Goal: Task Accomplishment & Management: Use online tool/utility

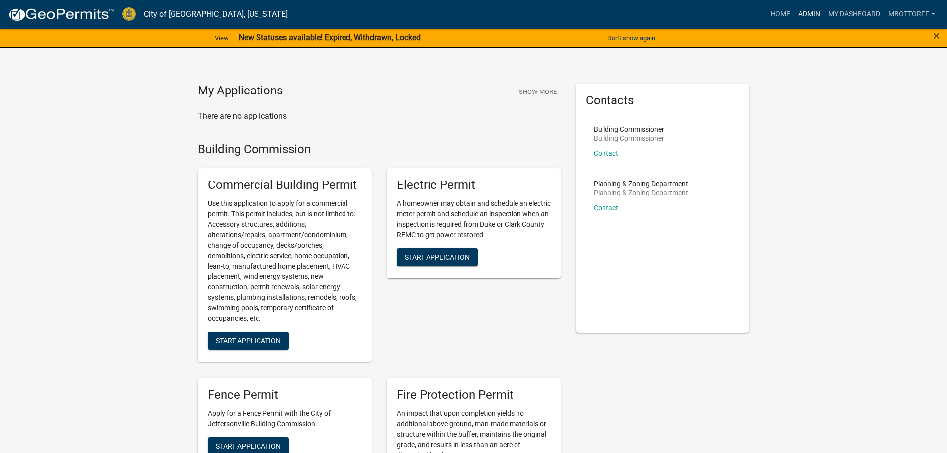
drag, startPoint x: 804, startPoint y: 13, endPoint x: 795, endPoint y: 17, distance: 9.6
click at [804, 13] on link "Admin" at bounding box center [810, 14] width 30 height 19
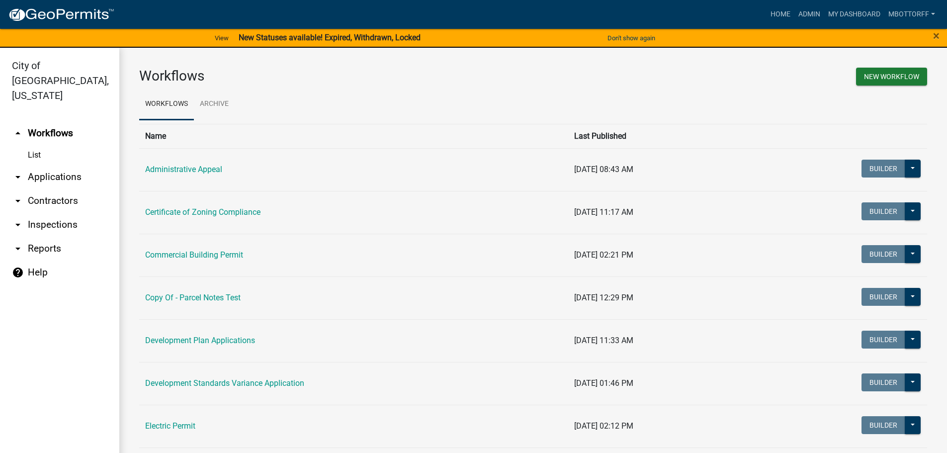
click at [51, 165] on link "arrow_drop_down Applications" at bounding box center [59, 177] width 119 height 24
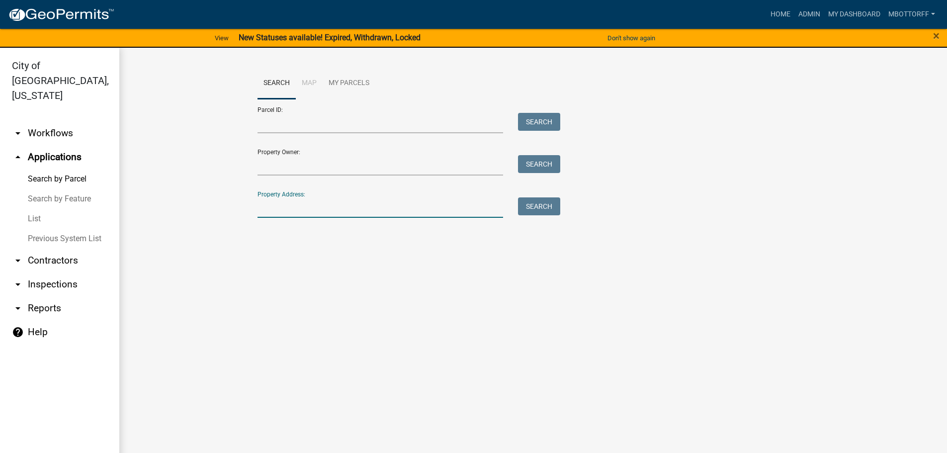
click at [286, 210] on input "Property Address:" at bounding box center [381, 207] width 246 height 20
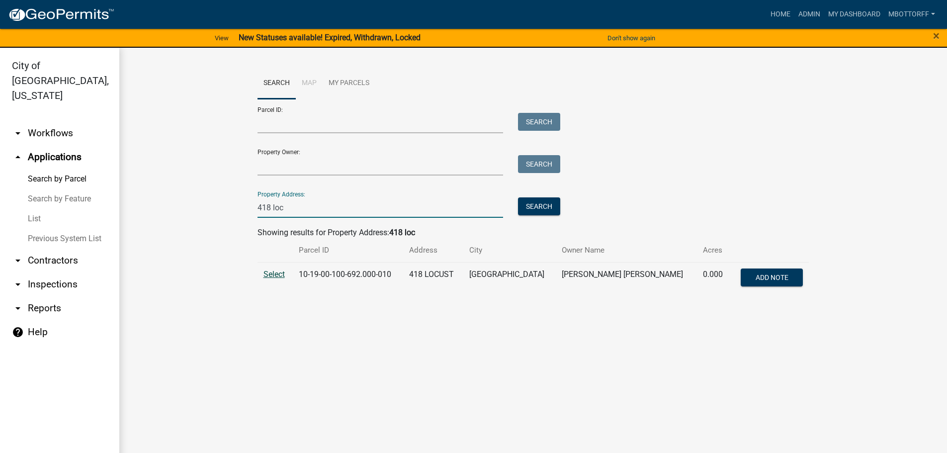
type input "418 loc"
click at [272, 275] on span "Select" at bounding box center [274, 274] width 21 height 9
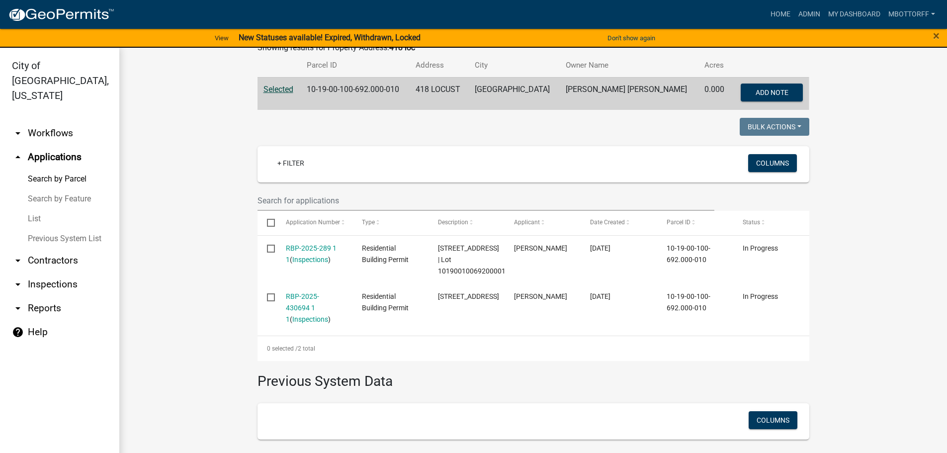
scroll to position [199, 0]
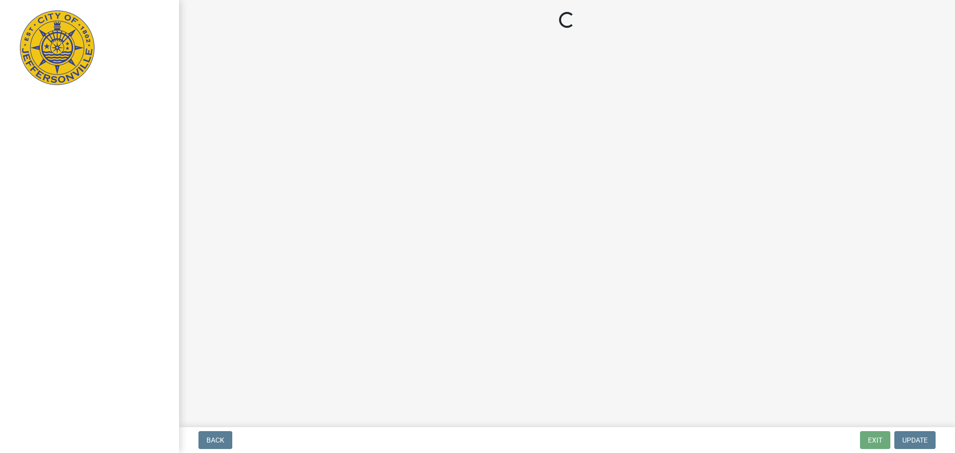
select select "3: 3"
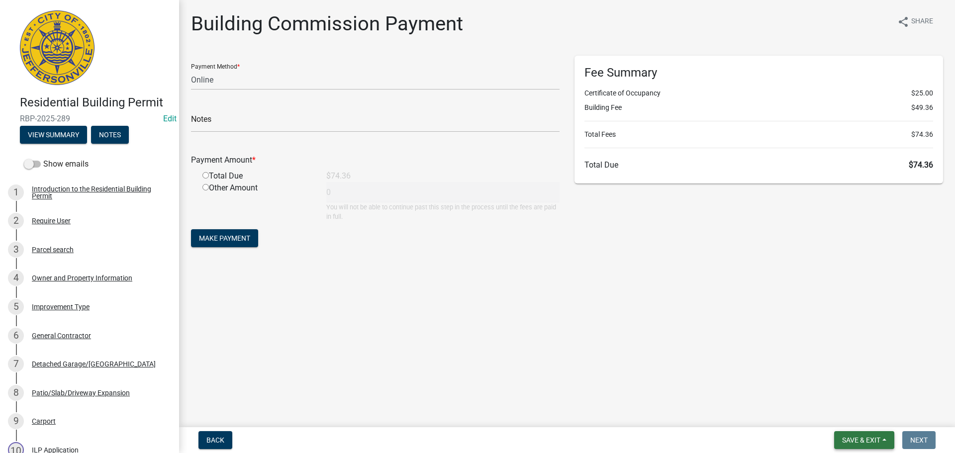
click at [856, 438] on span "Save & Exit" at bounding box center [861, 440] width 38 height 8
click at [843, 413] on button "Save & Exit" at bounding box center [855, 414] width 80 height 24
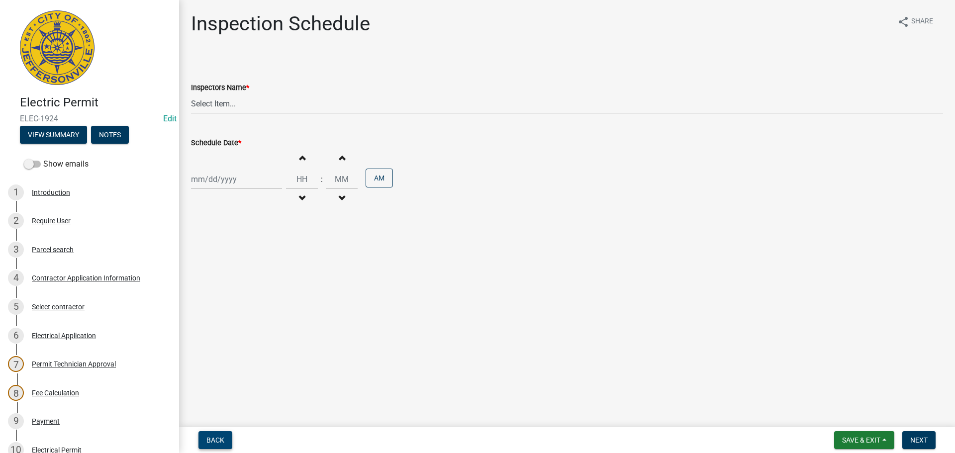
click at [220, 441] on span "Back" at bounding box center [215, 440] width 18 height 8
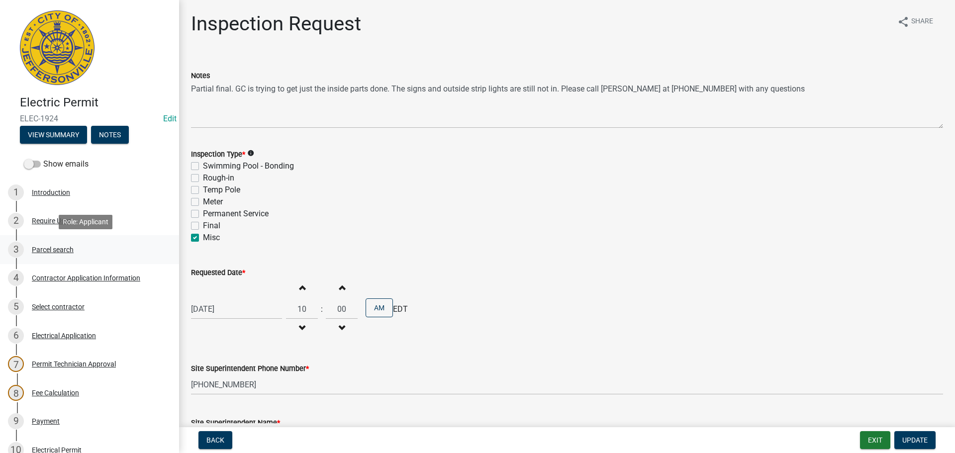
click at [51, 248] on div "Parcel search" at bounding box center [53, 249] width 42 height 7
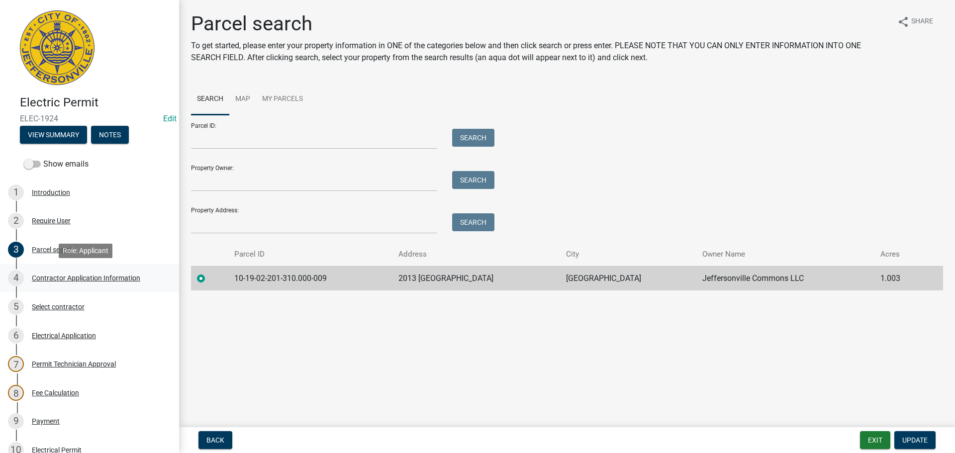
click at [48, 280] on div "Contractor Application Information" at bounding box center [86, 278] width 108 height 7
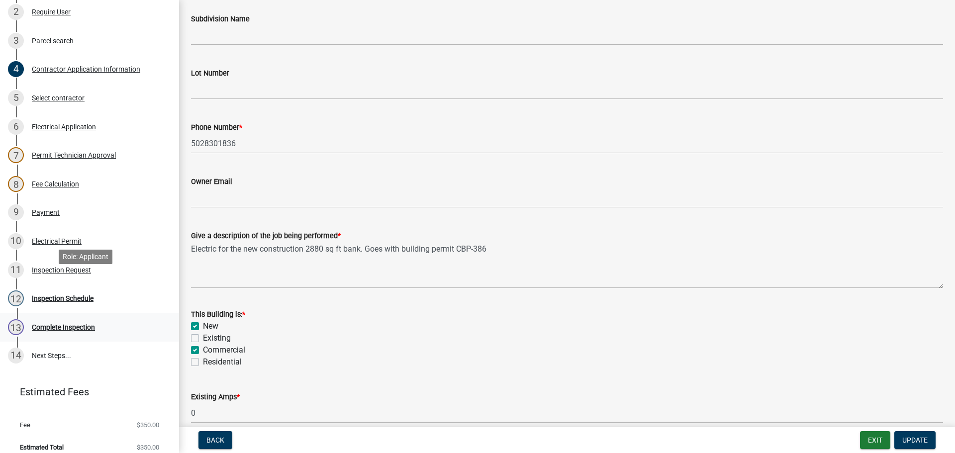
scroll to position [218, 0]
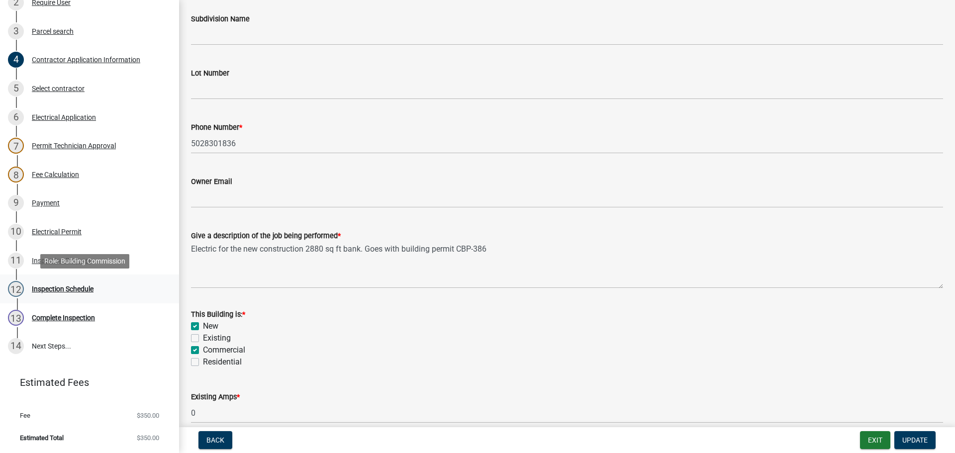
click at [50, 289] on div "Inspection Schedule" at bounding box center [63, 288] width 62 height 7
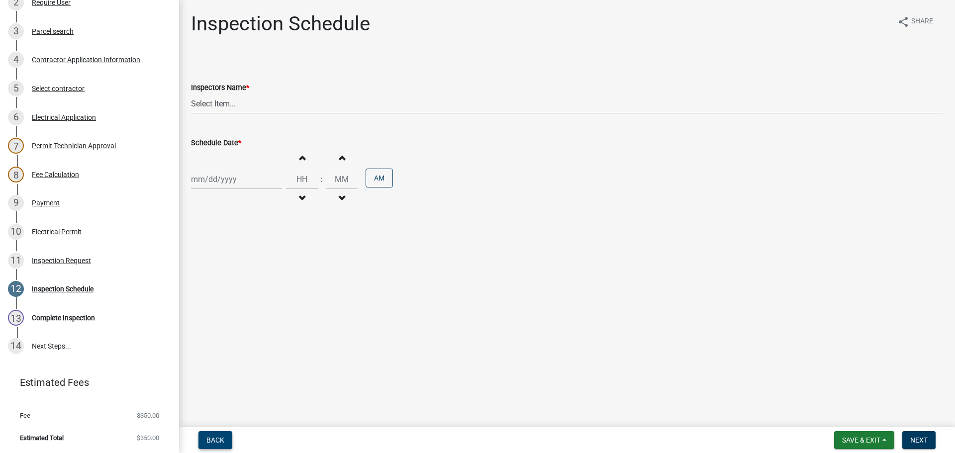
drag, startPoint x: 214, startPoint y: 440, endPoint x: 217, endPoint y: 433, distance: 7.6
click at [214, 439] on span "Back" at bounding box center [215, 440] width 18 height 8
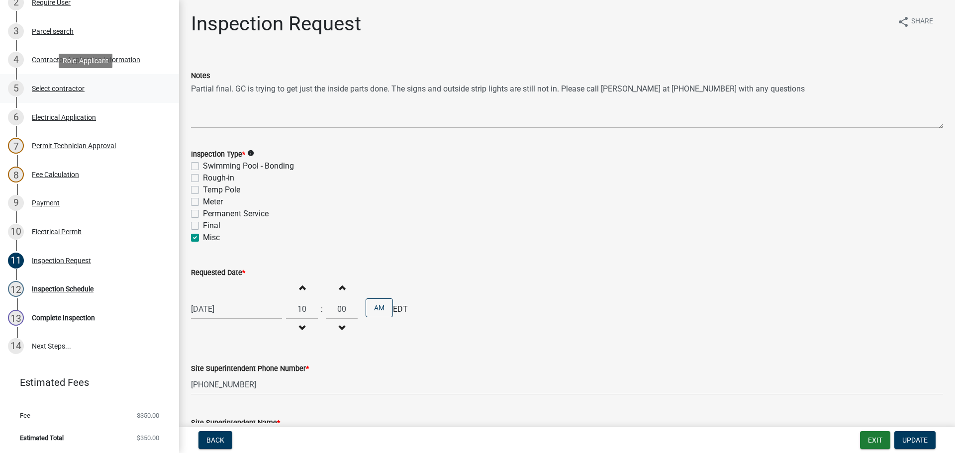
click at [42, 90] on div "Select contractor" at bounding box center [58, 88] width 53 height 7
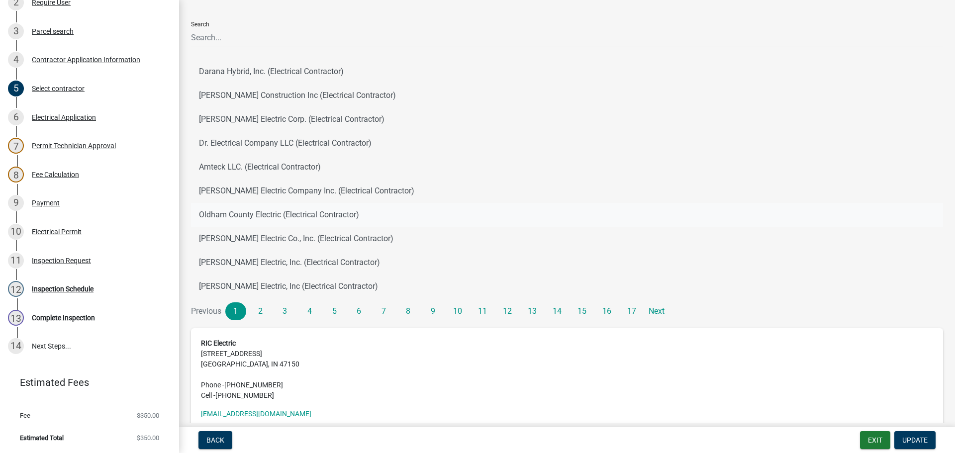
scroll to position [103, 0]
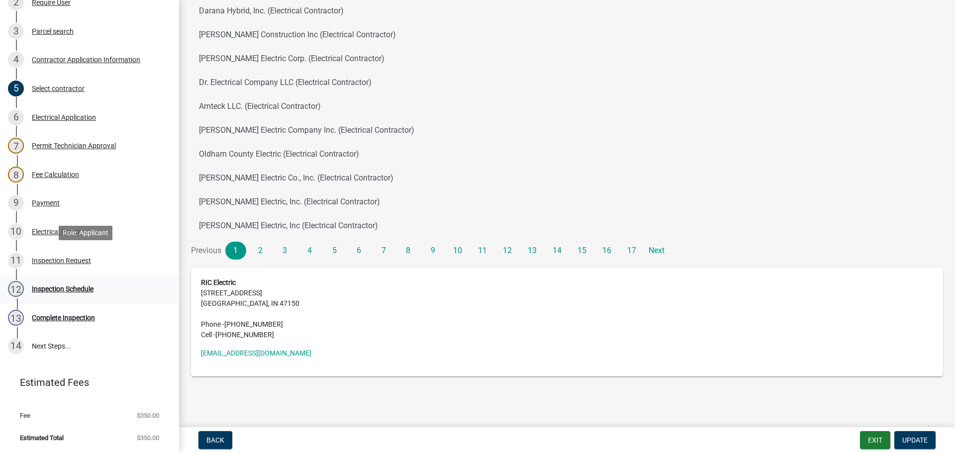
click at [45, 274] on link "11 Inspection Request" at bounding box center [89, 260] width 179 height 29
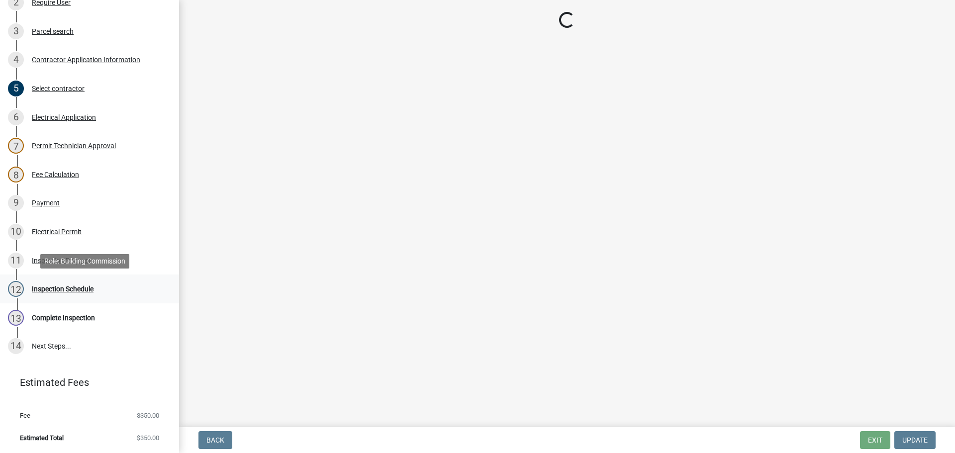
scroll to position [0, 0]
click at [46, 288] on div "Inspection Schedule" at bounding box center [63, 288] width 62 height 7
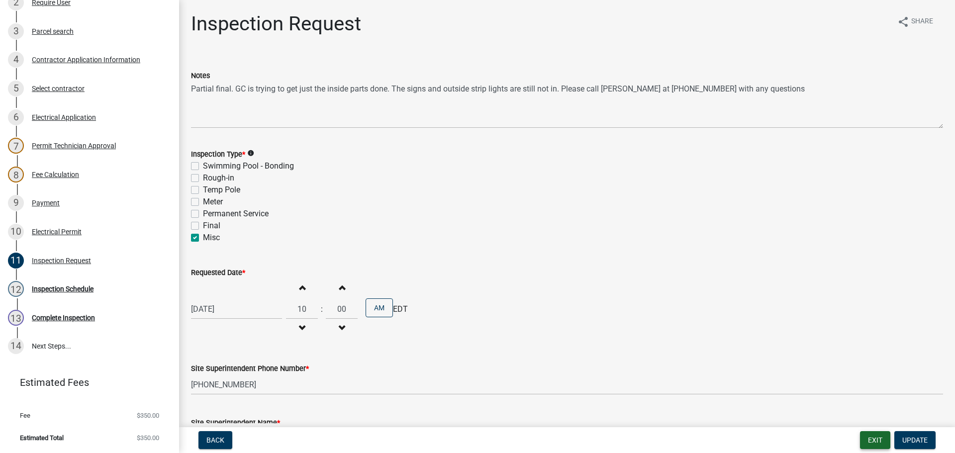
click at [870, 436] on button "Exit" at bounding box center [875, 440] width 30 height 18
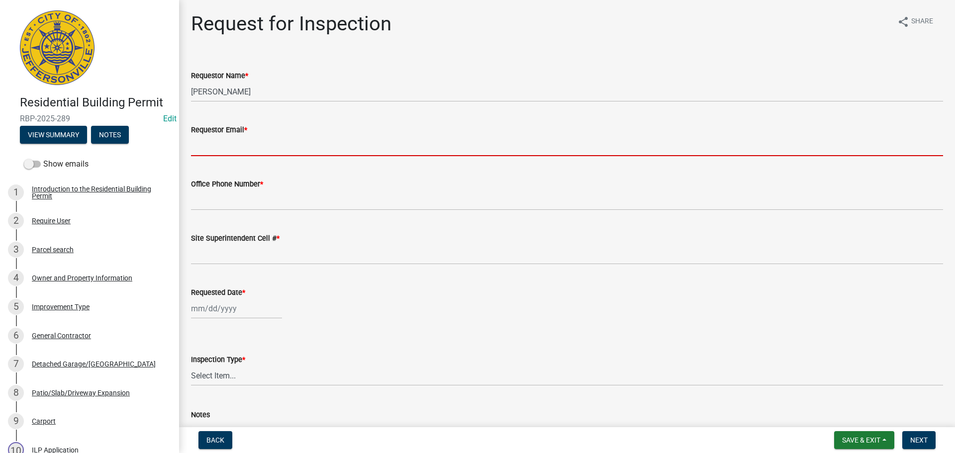
click at [210, 146] on input "Requestor Email *" at bounding box center [567, 146] width 752 height 20
type input "mbottorff@cityofjeff.net"
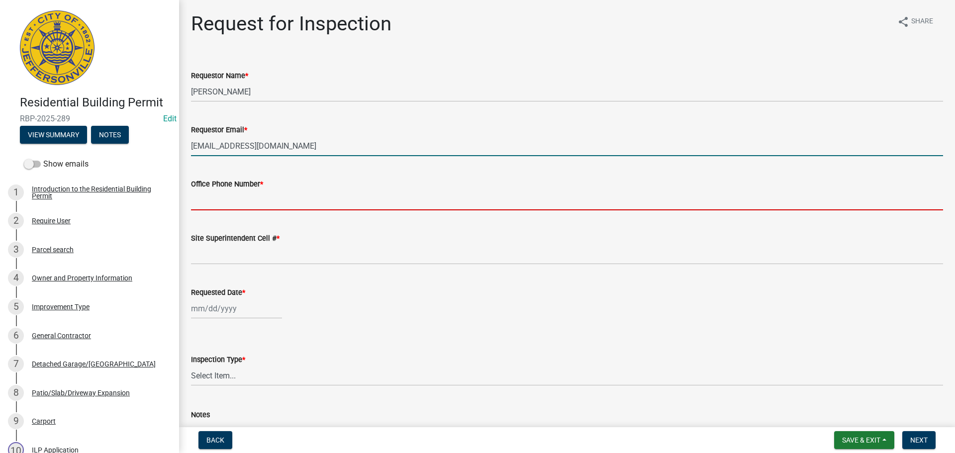
click at [247, 198] on input "Office Phone Number *" at bounding box center [567, 200] width 752 height 20
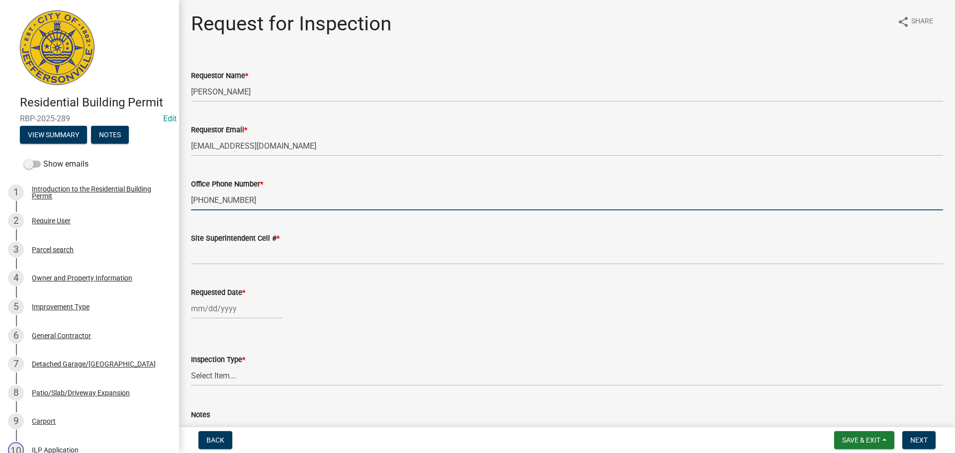
type input "502-295-7199"
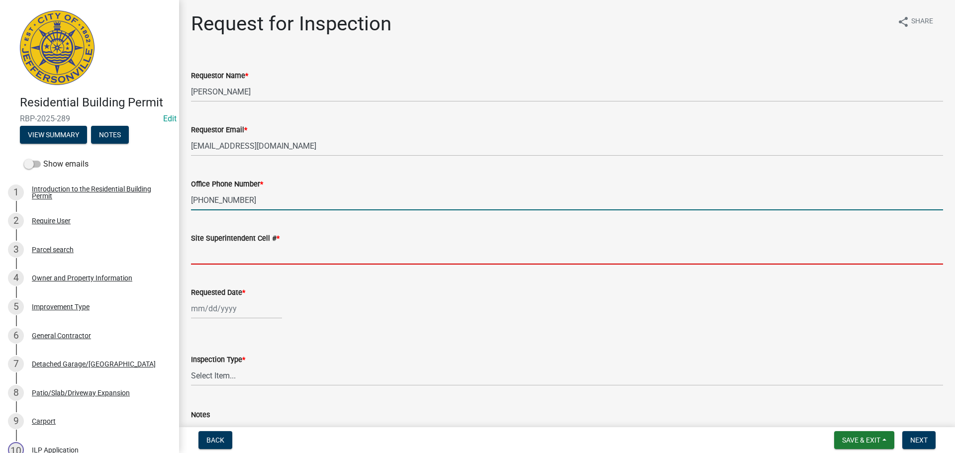
click at [226, 251] on input "Site Superintendent Cell # *" at bounding box center [567, 254] width 752 height 20
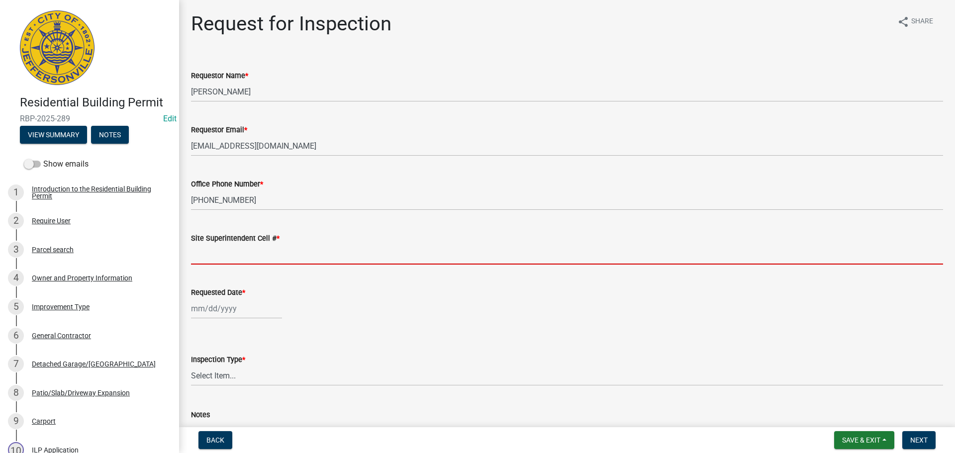
type input "SAME"
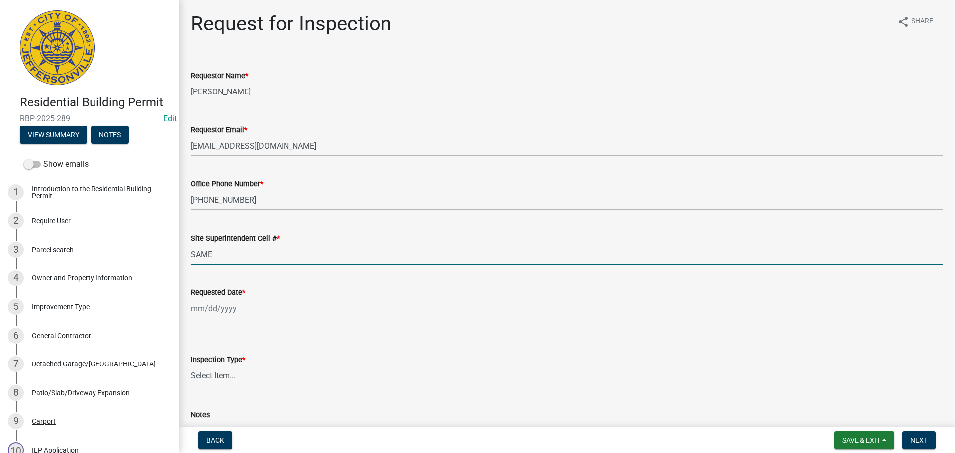
select select "8"
select select "2025"
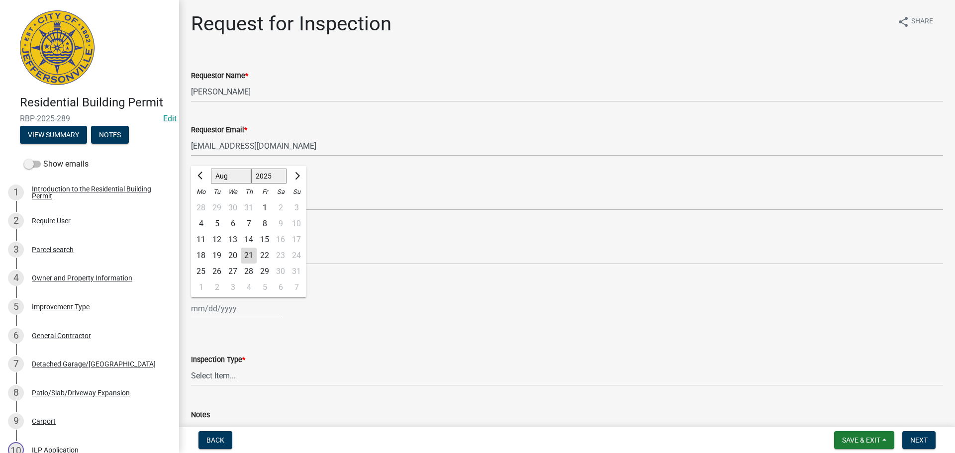
click at [192, 304] on div "Jan Feb Mar Apr May Jun Jul Aug Sep Oct Nov Dec 1525 1526 1527 1528 1529 1530 1…" at bounding box center [236, 308] width 91 height 20
drag, startPoint x: 263, startPoint y: 256, endPoint x: 248, endPoint y: 290, distance: 37.7
click at [261, 265] on ngb-datepicker-month "Mo Tu We Th Fr Sa Su 28 29 30 31 1 2 3 4 5 6 7 8 9 10 11 12 13 14 15 16 17 18 1…" at bounding box center [248, 240] width 115 height 113
click at [202, 272] on div "25" at bounding box center [201, 272] width 16 height 16
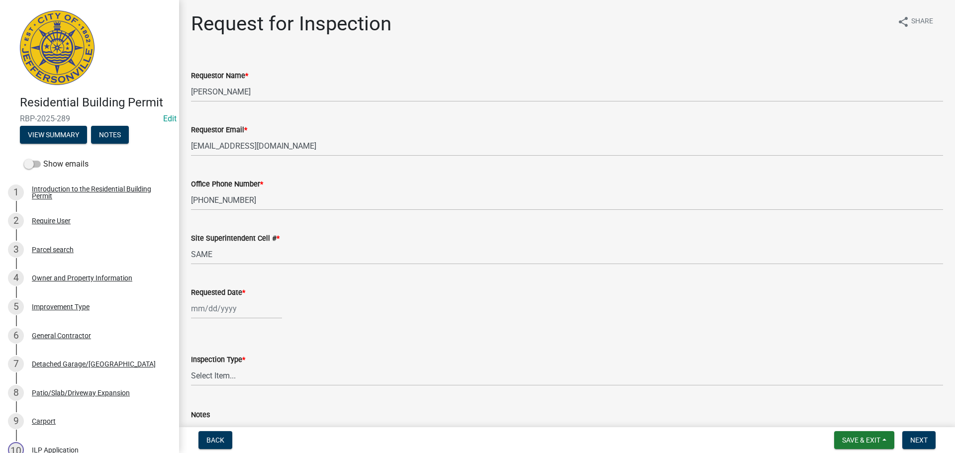
type input "08/25/2025"
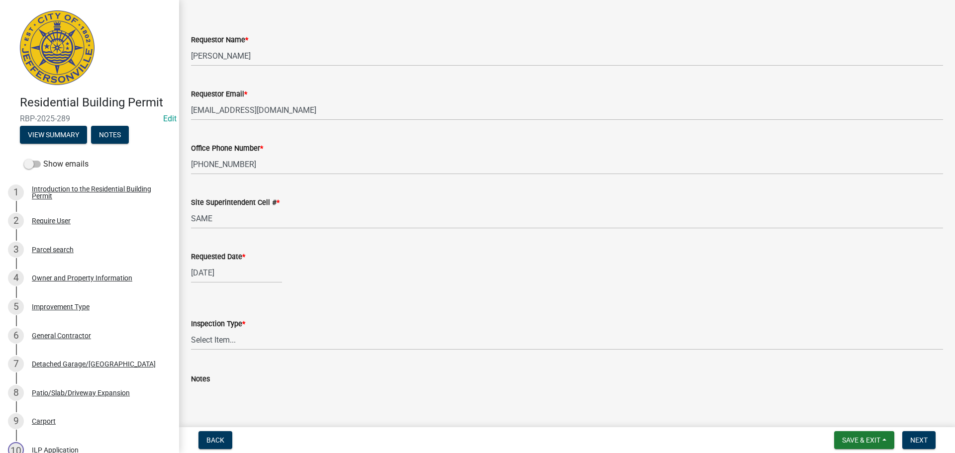
scroll to position [91, 0]
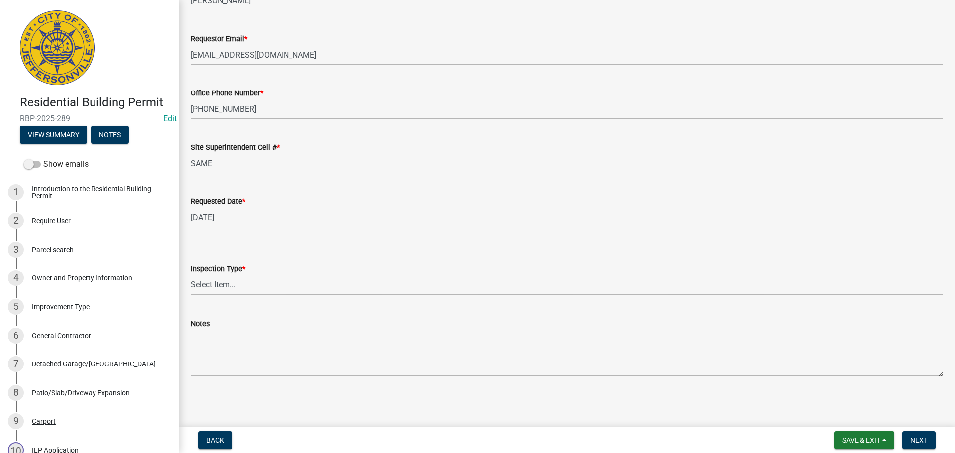
click at [210, 287] on select "Select Item... Footer Foundation Framing Final" at bounding box center [567, 285] width 752 height 20
click at [191, 275] on select "Select Item... Footer Foundation Framing Final" at bounding box center [567, 285] width 752 height 20
select select "5905b6c6-73a3-4561-9a25-e231032c58c8"
click at [917, 436] on span "Next" at bounding box center [918, 440] width 17 height 8
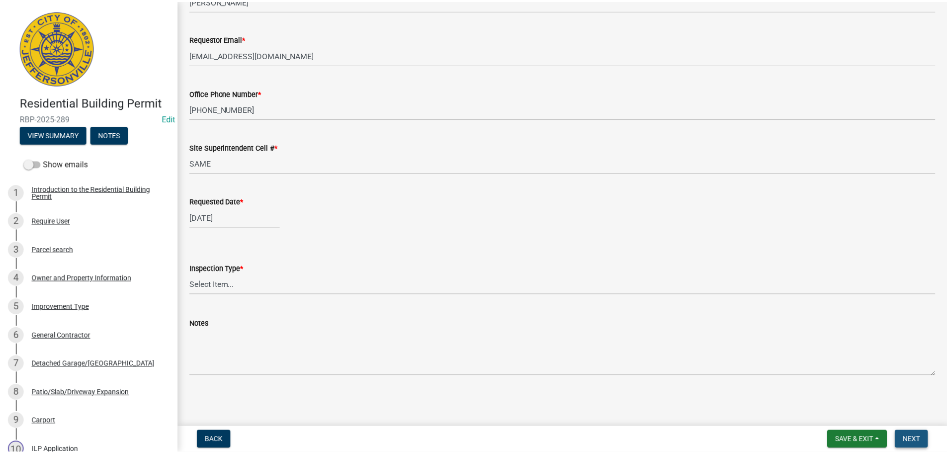
scroll to position [0, 0]
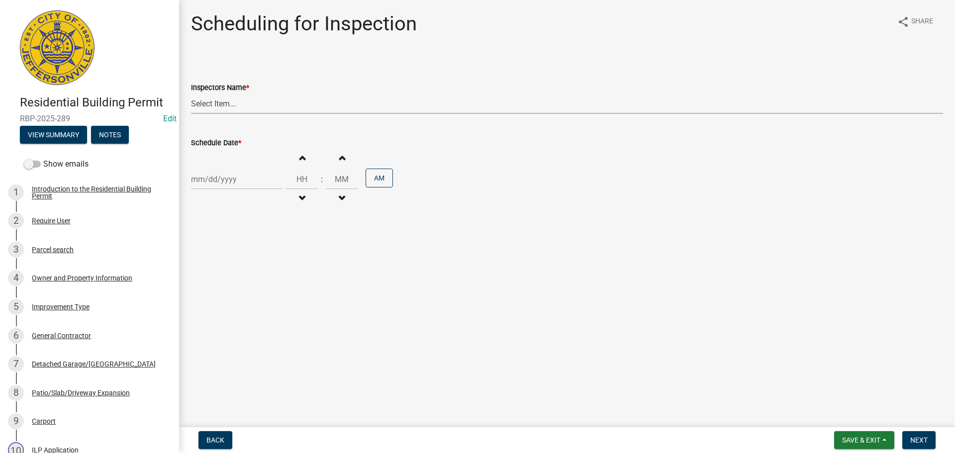
click at [220, 103] on select "Select Item... jramsey (Jeremy Ramsey) MaryFrey (Mary Frey) mkruer (Mike Kruer)…" at bounding box center [567, 104] width 752 height 20
select select "fdb3bcc6-ce93-4663-8a18-5c08884dd177"
click at [191, 94] on select "Select Item... jramsey (Jeremy Ramsey) MaryFrey (Mary Frey) mkruer (Mike Kruer)…" at bounding box center [567, 104] width 752 height 20
select select "8"
select select "2025"
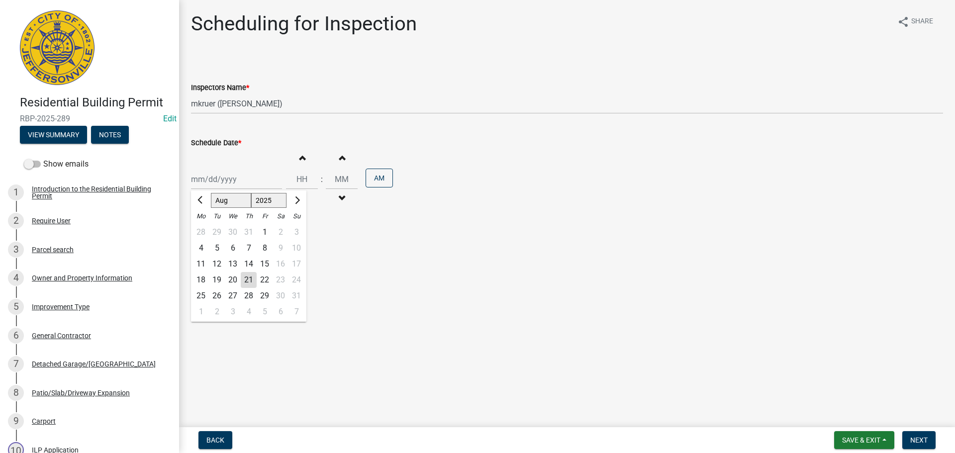
click at [215, 186] on div "Jan Feb Mar Apr May Jun Jul Aug Sep Oct Nov Dec 1525 1526 1527 1528 1529 1530 1…" at bounding box center [236, 179] width 91 height 20
click at [201, 297] on div "25" at bounding box center [201, 296] width 16 height 16
type input "08/25/2025"
click at [225, 108] on select "Select Item... jramsey (Jeremy Ramsey) MaryFrey (Mary Frey) mkruer (Mike Kruer)…" at bounding box center [567, 104] width 752 height 20
select select "7b0b9f25-f402-4148-9522-9b9b34b3e885"
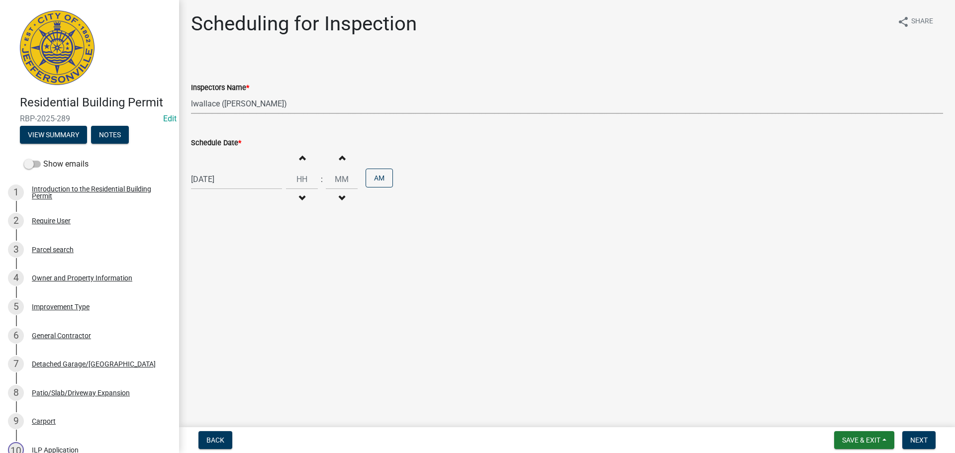
click at [191, 94] on select "Select Item... jramsey (Jeremy Ramsey) MaryFrey (Mary Frey) mkruer (Mike Kruer)…" at bounding box center [567, 104] width 752 height 20
click at [922, 436] on span "Next" at bounding box center [918, 440] width 17 height 8
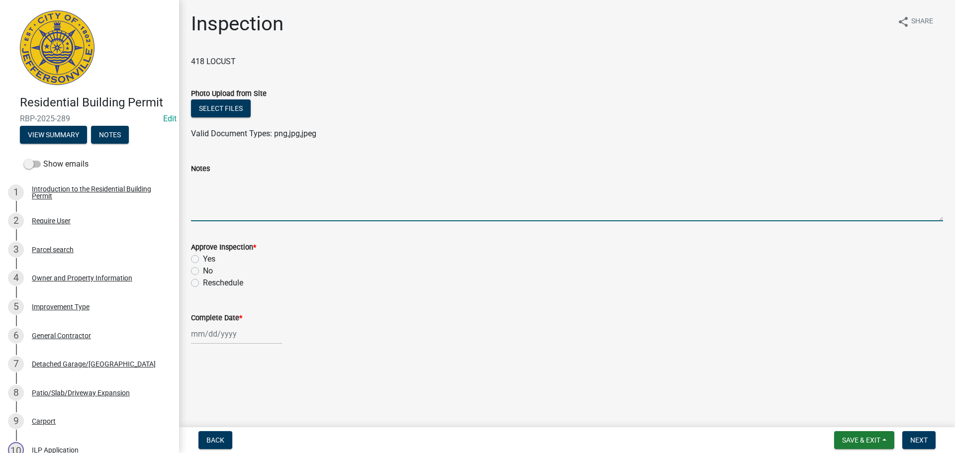
drag, startPoint x: 223, startPoint y: 180, endPoint x: 228, endPoint y: 184, distance: 6.4
click at [227, 184] on textarea "Notes" at bounding box center [567, 198] width 752 height 47
type textarea "p"
type textarea "C"
type textarea "["
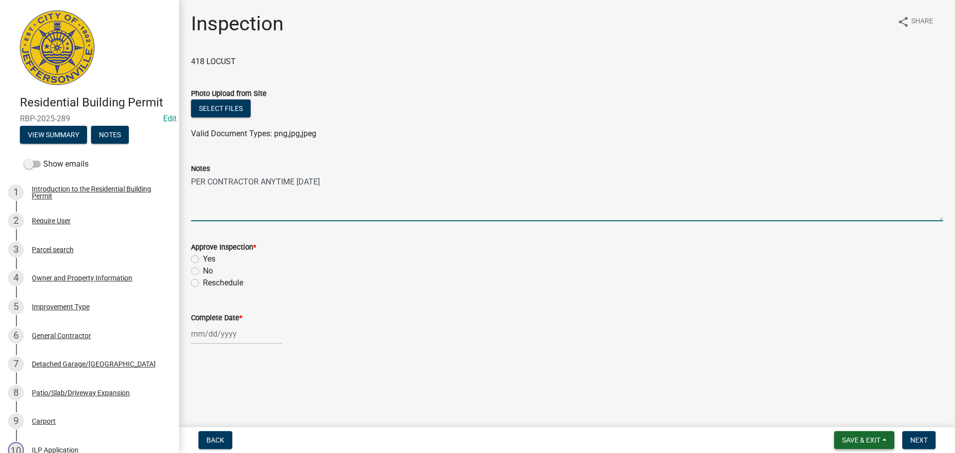
type textarea "PER CONTRACTOR ANYTIME ON MONDAY"
click at [873, 442] on span "Save & Exit" at bounding box center [861, 440] width 38 height 8
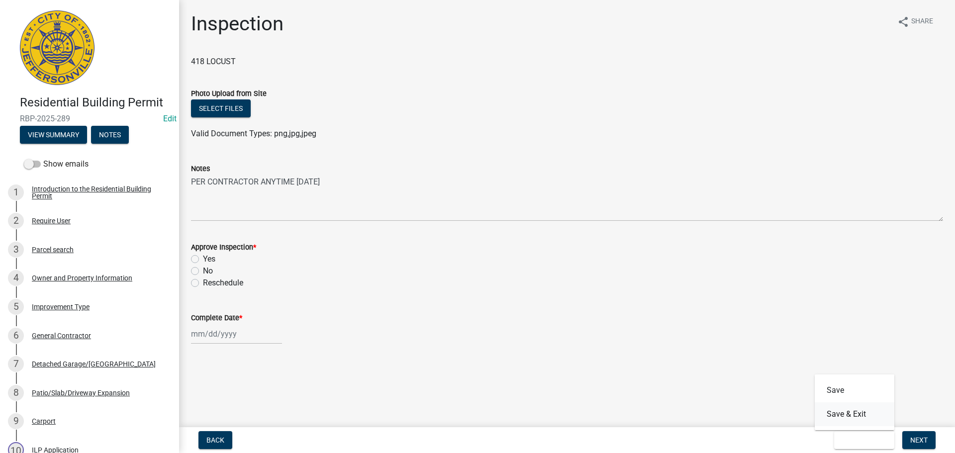
click at [863, 417] on button "Save & Exit" at bounding box center [855, 414] width 80 height 24
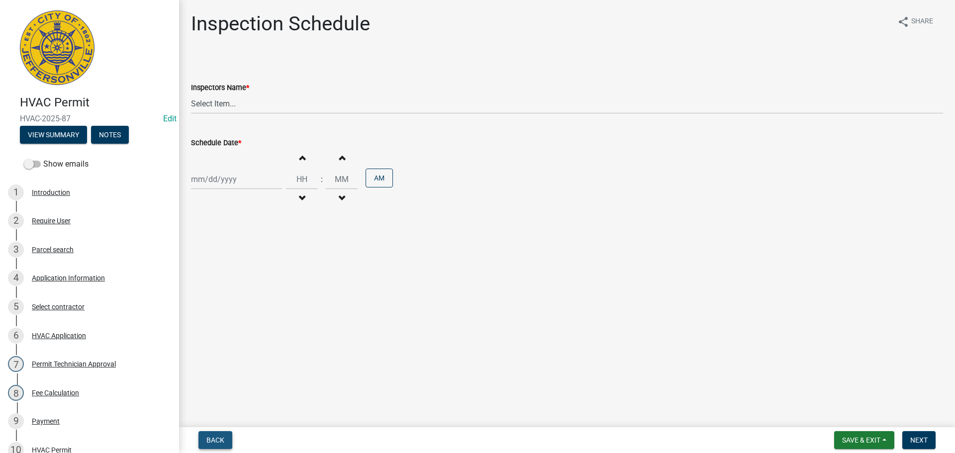
click at [218, 438] on span "Back" at bounding box center [215, 440] width 18 height 8
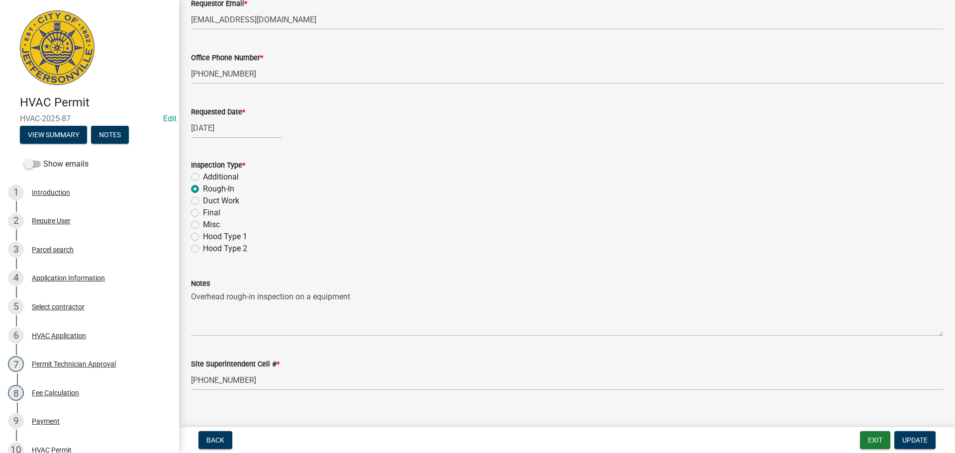
scroll to position [140, 0]
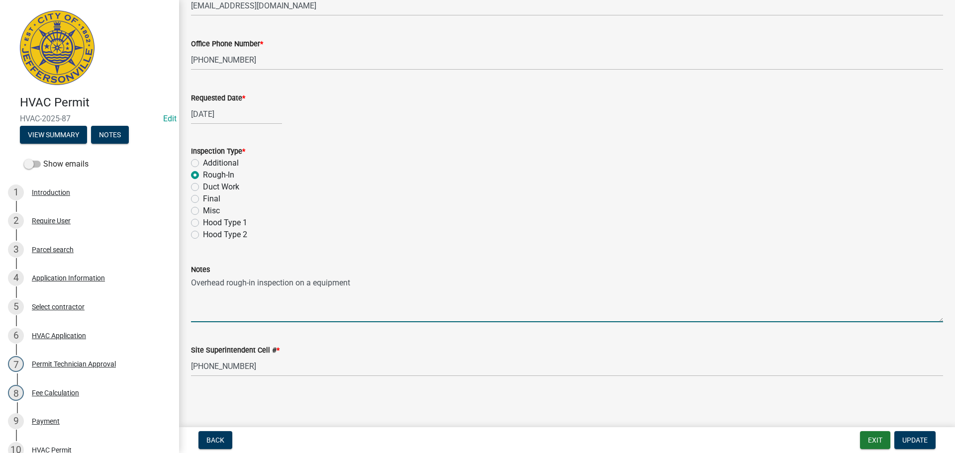
drag, startPoint x: 351, startPoint y: 284, endPoint x: 185, endPoint y: 291, distance: 166.2
click at [185, 291] on div "Notes Overhead rough-in inspection on a equipment" at bounding box center [567, 286] width 767 height 73
click at [905, 440] on span "Update" at bounding box center [914, 440] width 25 height 8
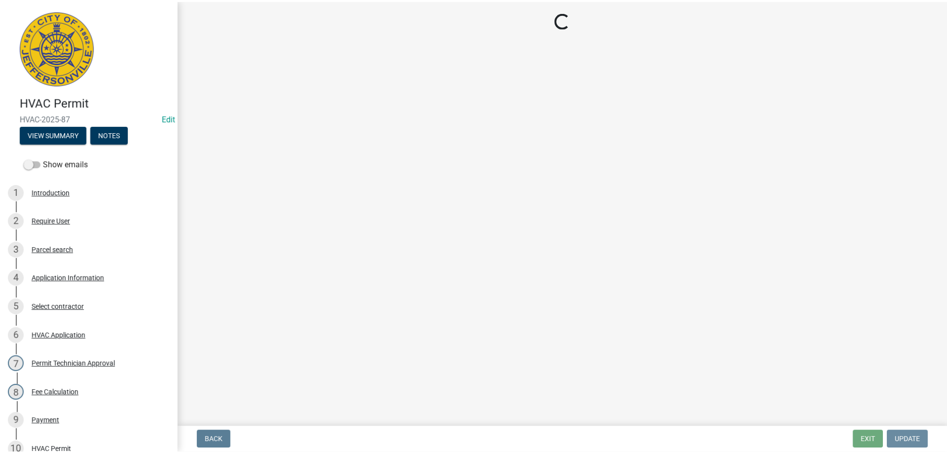
scroll to position [0, 0]
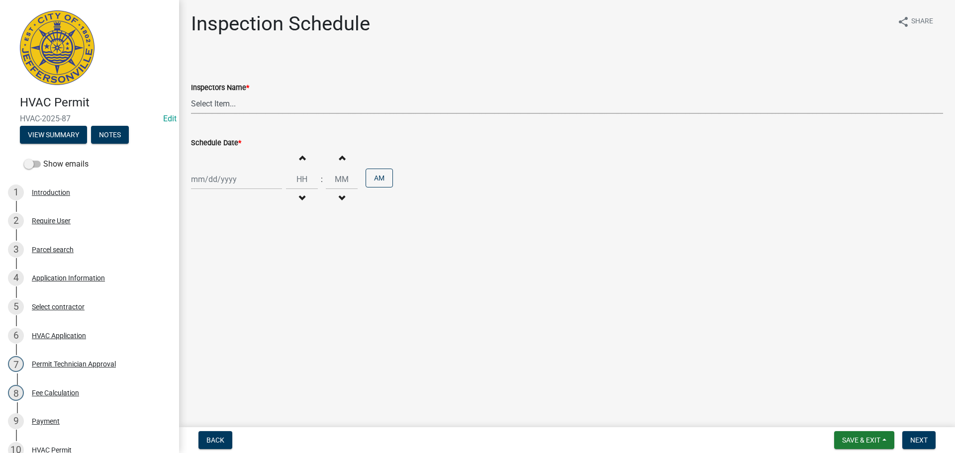
click at [205, 98] on select "Select Item... jramsey (Jeremy Ramsey) MaryFrey (Mary Frey) mkruer (Mike Kruer)…" at bounding box center [567, 104] width 752 height 20
select select "13c97fbc-c819-4cee-844a-0db3d3c4db95"
click at [191, 94] on select "Select Item... jramsey (Jeremy Ramsey) MaryFrey (Mary Frey) mkruer (Mike Kruer)…" at bounding box center [567, 104] width 752 height 20
select select "8"
select select "2025"
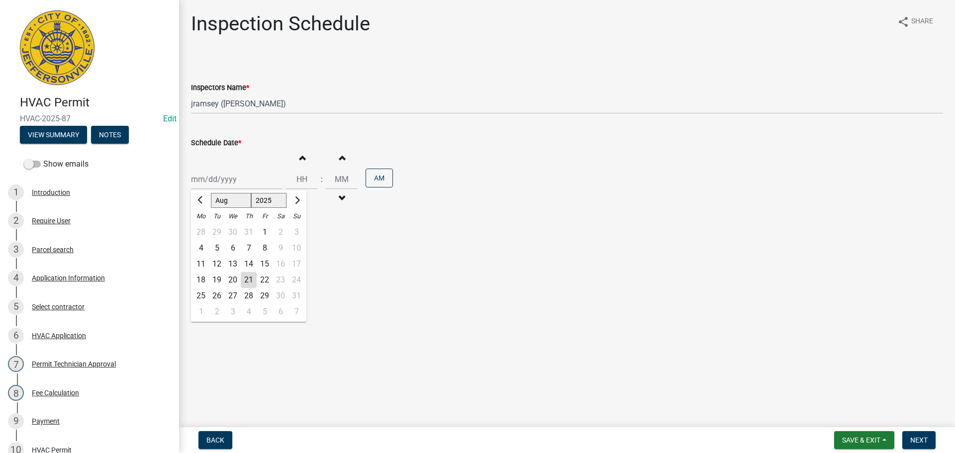
click at [204, 177] on div "Jan Feb Mar Apr May Jun Jul Aug Sep Oct Nov Dec 1525 1526 1527 1528 1529 1530 1…" at bounding box center [236, 179] width 91 height 20
drag, startPoint x: 264, startPoint y: 284, endPoint x: 462, endPoint y: 294, distance: 197.7
click at [265, 283] on div "22" at bounding box center [265, 280] width 16 height 16
type input "08/22/2025"
click at [911, 426] on div "HVAC Permit HVAC-2025-87 Edit View Summary Notes Show emails 1 Introduction 2 R…" at bounding box center [477, 226] width 955 height 453
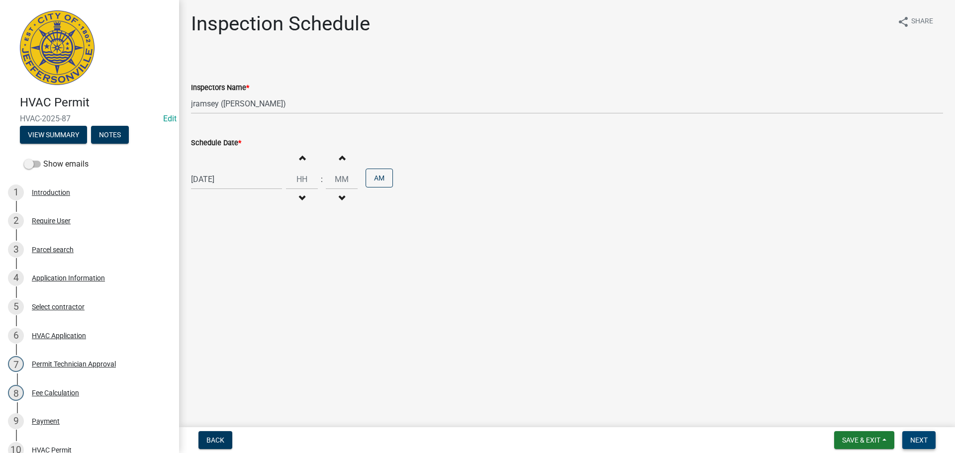
click at [909, 437] on button "Next" at bounding box center [918, 440] width 33 height 18
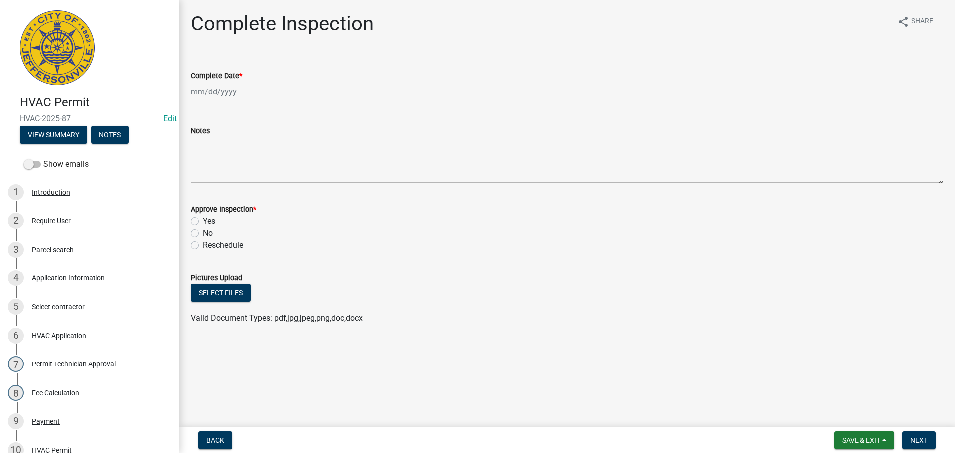
drag, startPoint x: 190, startPoint y: 153, endPoint x: 220, endPoint y: 135, distance: 35.1
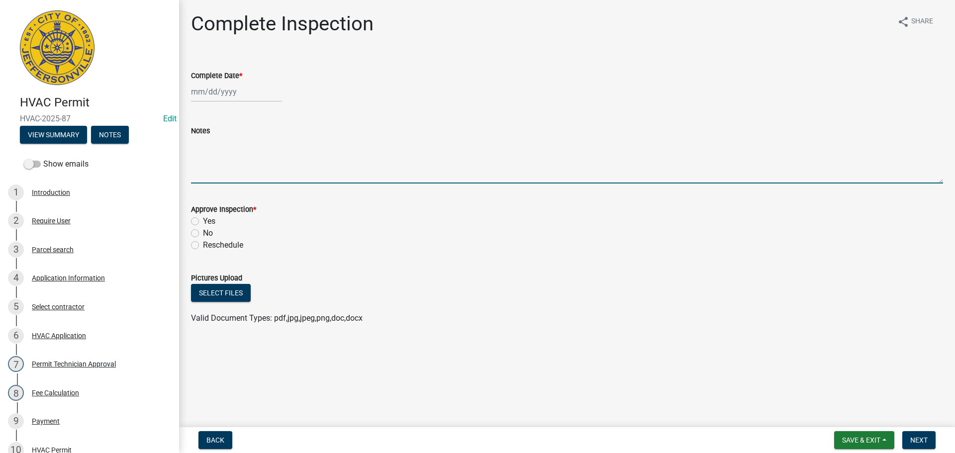
drag, startPoint x: 220, startPoint y: 135, endPoint x: 197, endPoint y: 150, distance: 27.2
paste textarea "Overhead rough-in inspection on a equipment"
type textarea "Overhead rough-in inspection on a equipment"
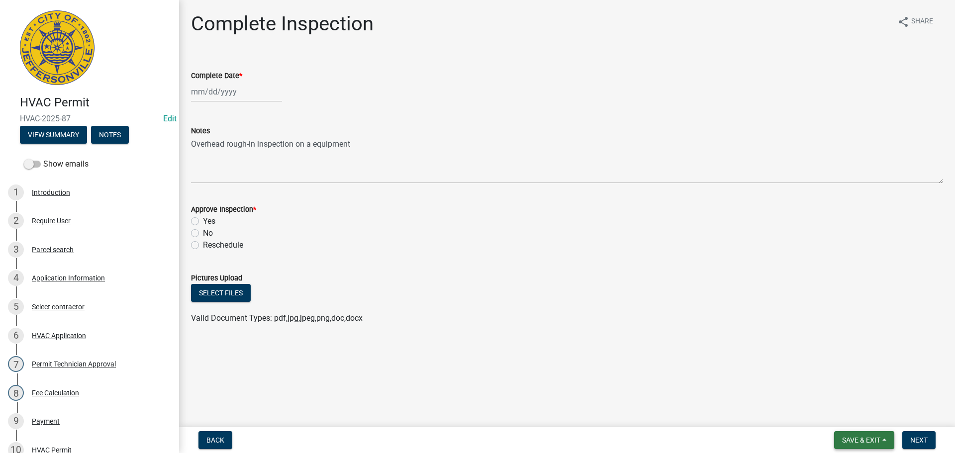
click at [858, 439] on span "Save & Exit" at bounding box center [861, 440] width 38 height 8
click at [852, 415] on button "Save & Exit" at bounding box center [855, 414] width 80 height 24
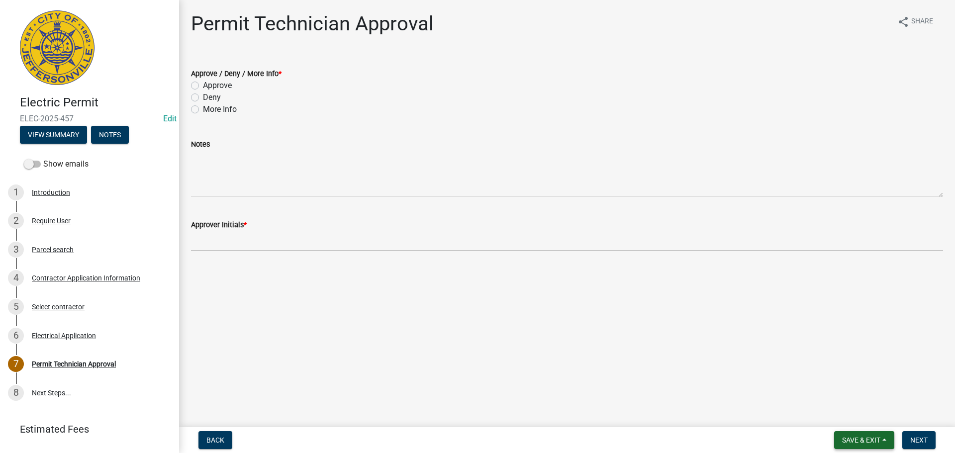
click at [845, 440] on span "Save & Exit" at bounding box center [861, 440] width 38 height 8
click at [854, 410] on button "Save & Exit" at bounding box center [855, 414] width 80 height 24
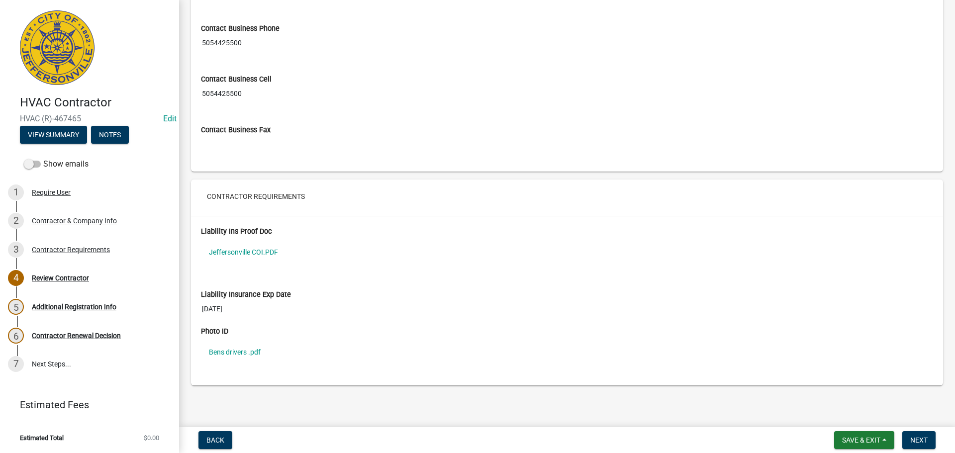
scroll to position [703, 0]
click at [245, 248] on link "Jeffersonville COI.PDF" at bounding box center [567, 251] width 732 height 23
click at [230, 349] on link "Bens drivers .pdf" at bounding box center [567, 351] width 732 height 23
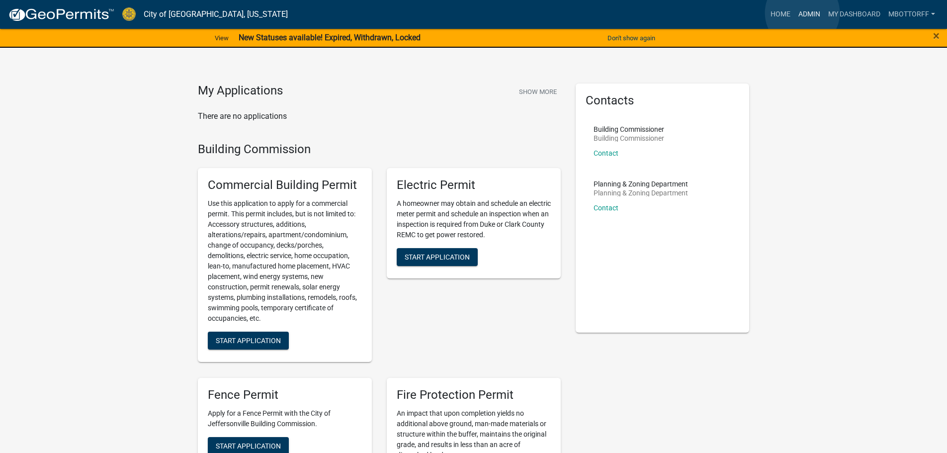
click at [803, 13] on link "Admin" at bounding box center [810, 14] width 30 height 19
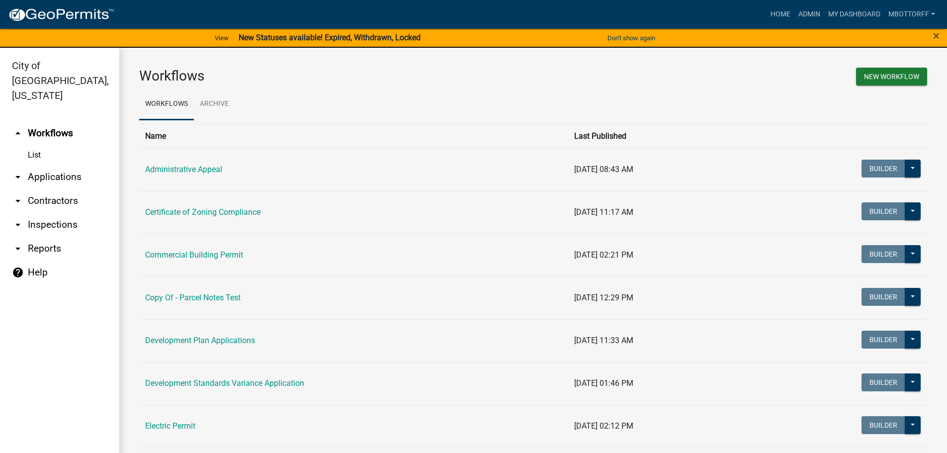
click at [56, 165] on link "arrow_drop_down Applications" at bounding box center [59, 177] width 119 height 24
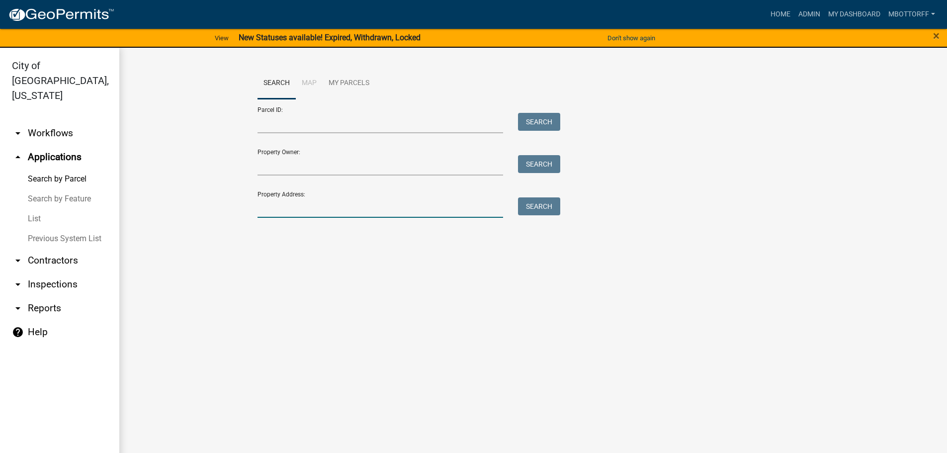
click at [312, 204] on input "Property Address:" at bounding box center [381, 207] width 246 height 20
type input "7992 STACY"
click at [541, 208] on button "Search" at bounding box center [539, 206] width 42 height 18
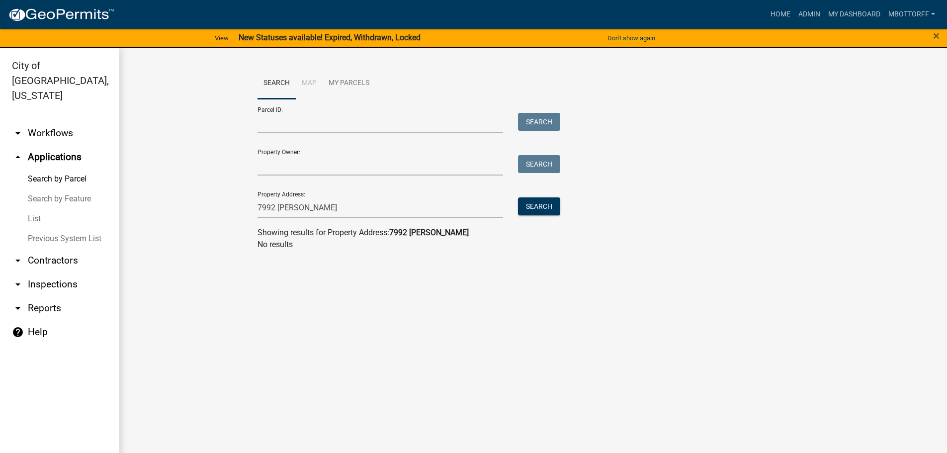
click at [60, 121] on link "arrow_drop_down Workflows" at bounding box center [59, 133] width 119 height 24
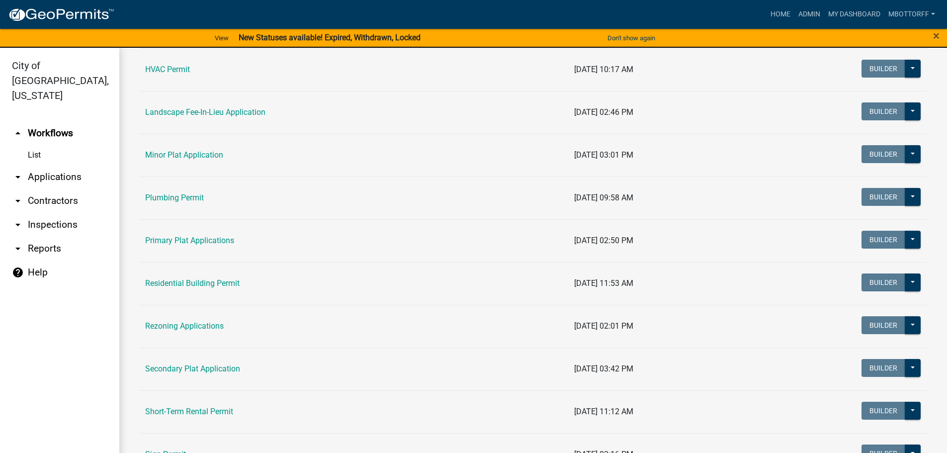
scroll to position [497, 0]
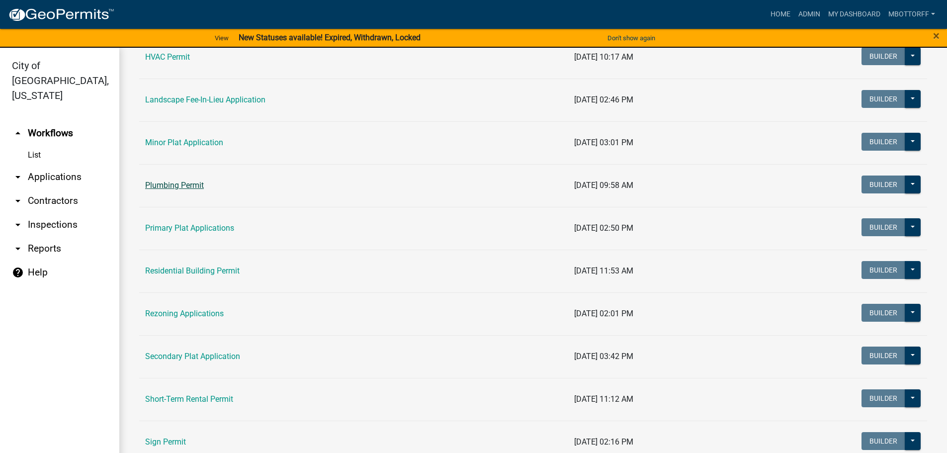
click at [157, 184] on link "Plumbing Permit" at bounding box center [174, 185] width 59 height 9
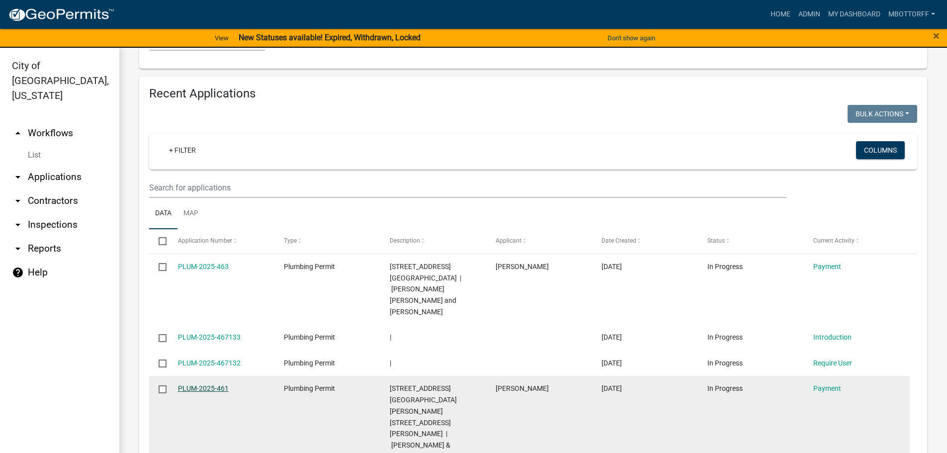
scroll to position [953, 0]
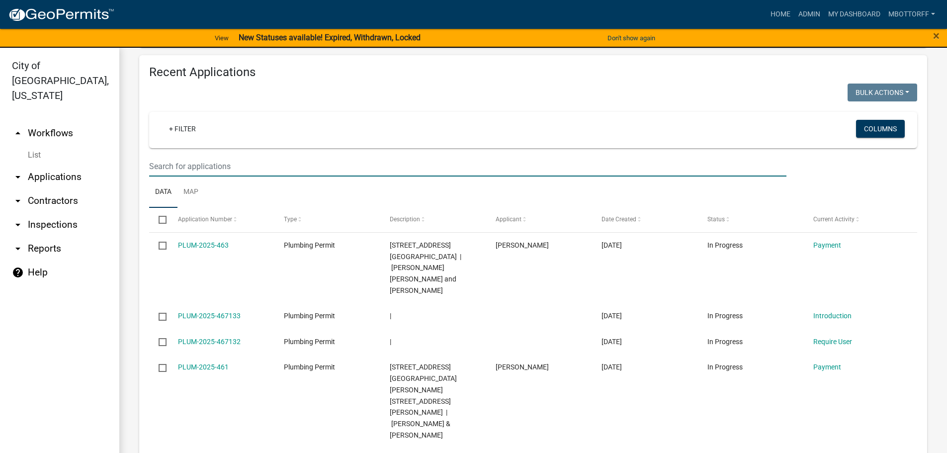
click at [168, 156] on input "text" at bounding box center [468, 166] width 638 height 20
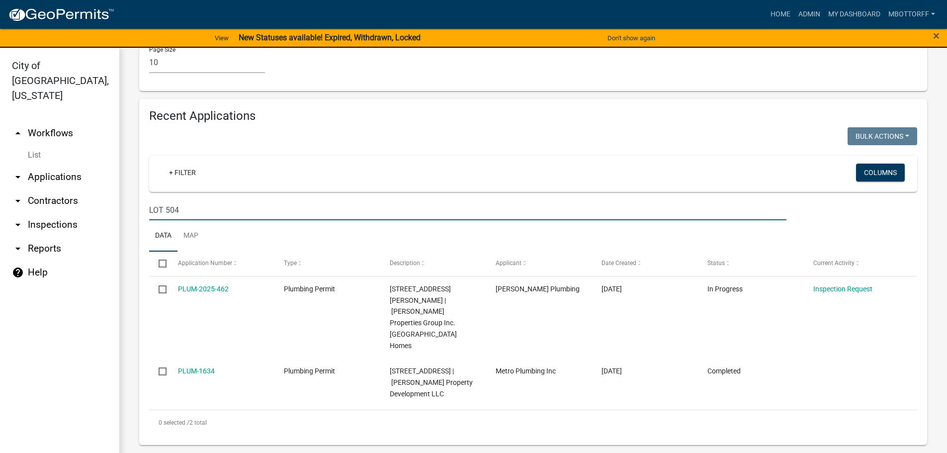
scroll to position [819, 0]
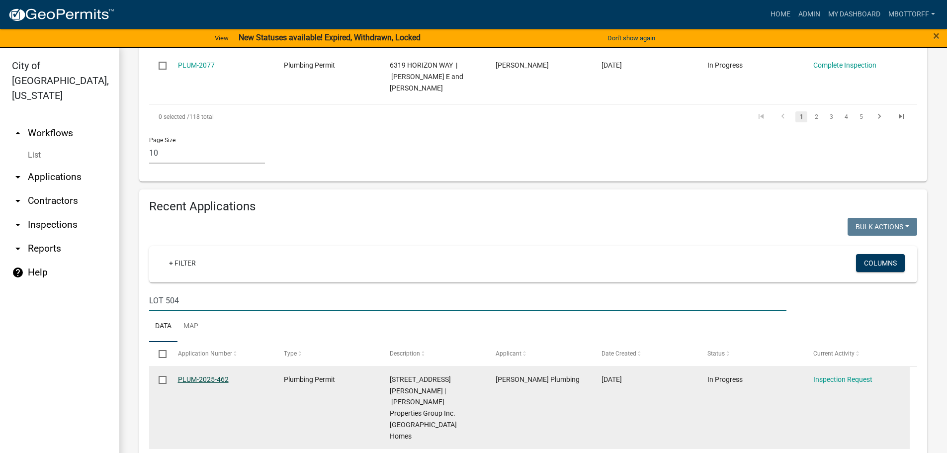
type input "LOT 504"
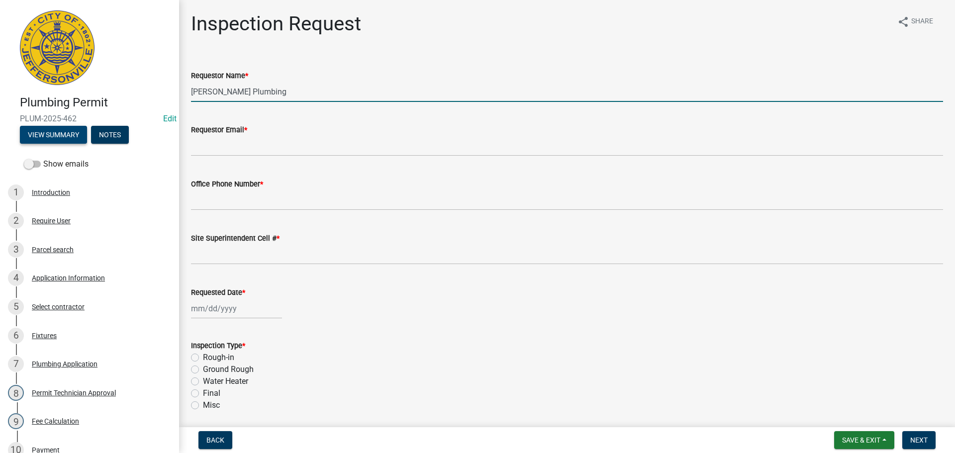
drag, startPoint x: 282, startPoint y: 97, endPoint x: 82, endPoint y: 82, distance: 200.6
click at [93, 84] on div "Plumbing Permit PLUM-2025-462 Edit View Summary Notes Show emails 1 Introductio…" at bounding box center [477, 226] width 955 height 453
type input "[PERSON_NAME]"
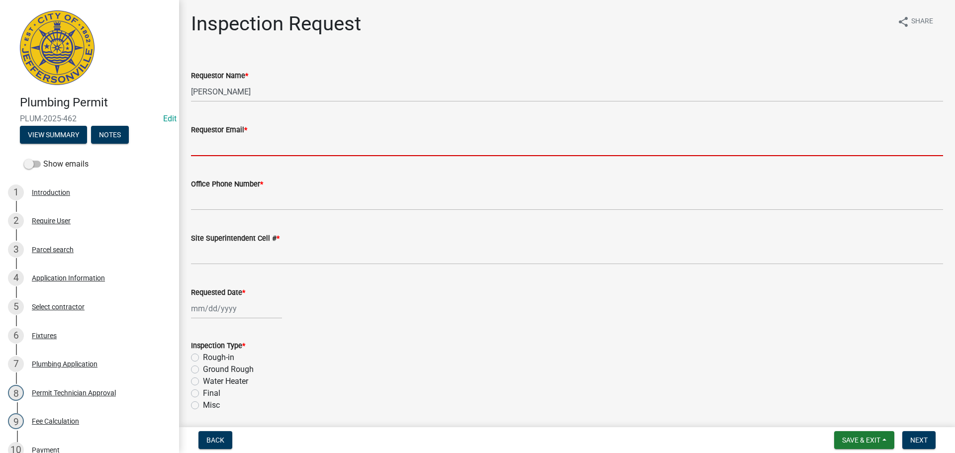
click at [224, 151] on input "Requestor Email *" at bounding box center [567, 146] width 752 height 20
type input "[EMAIL_ADDRESS][DOMAIN_NAME]"
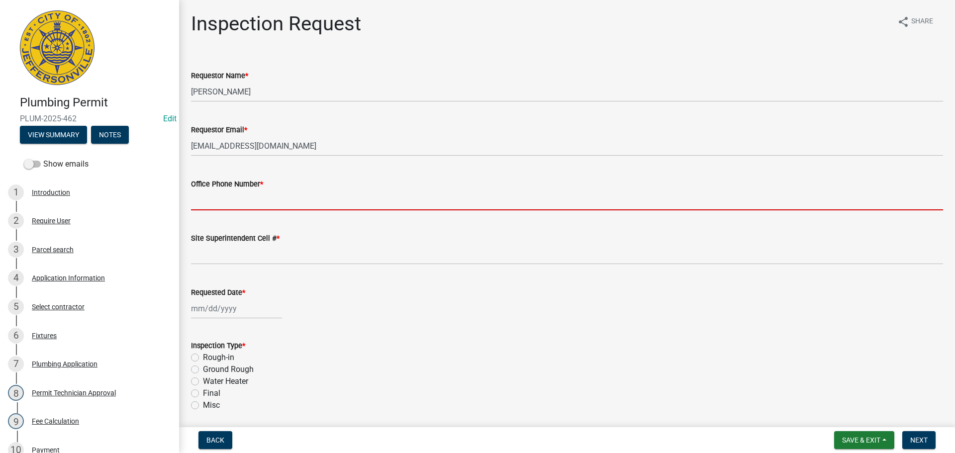
click at [239, 200] on input "Office Phone Number *" at bounding box center [567, 200] width 752 height 20
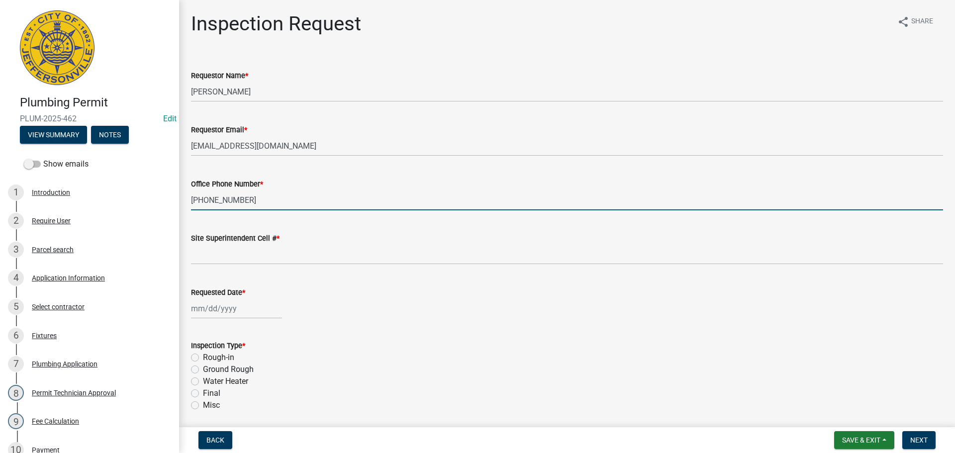
type input "[PHONE_NUMBER]"
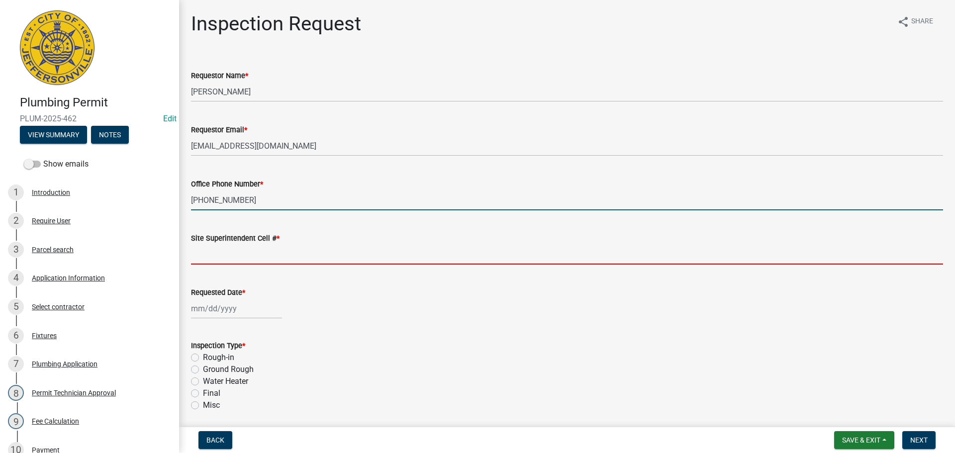
click at [229, 252] on input "Site Superintendent Cell # *" at bounding box center [567, 254] width 752 height 20
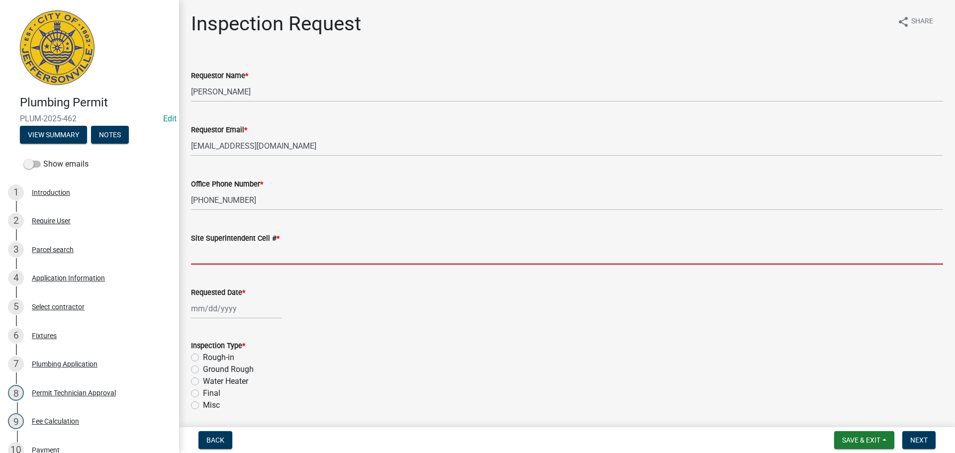
type input "SAME"
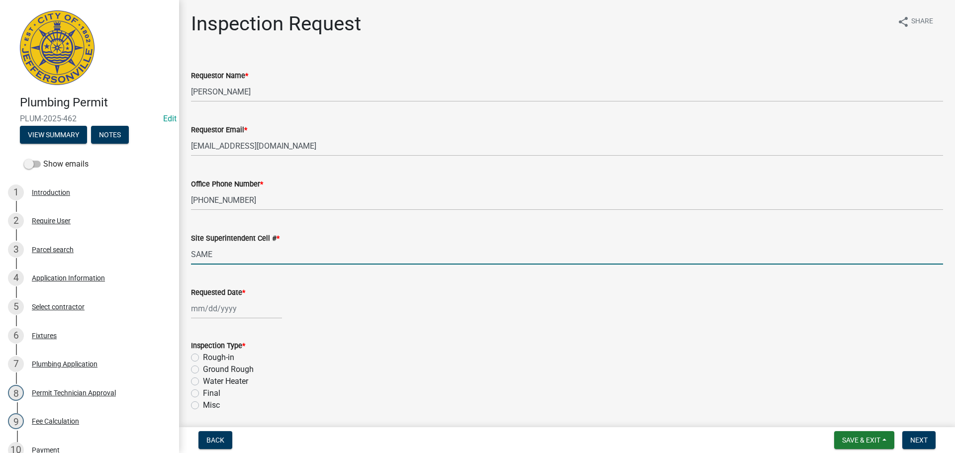
click at [223, 303] on div at bounding box center [236, 308] width 91 height 20
select select "8"
select select "2025"
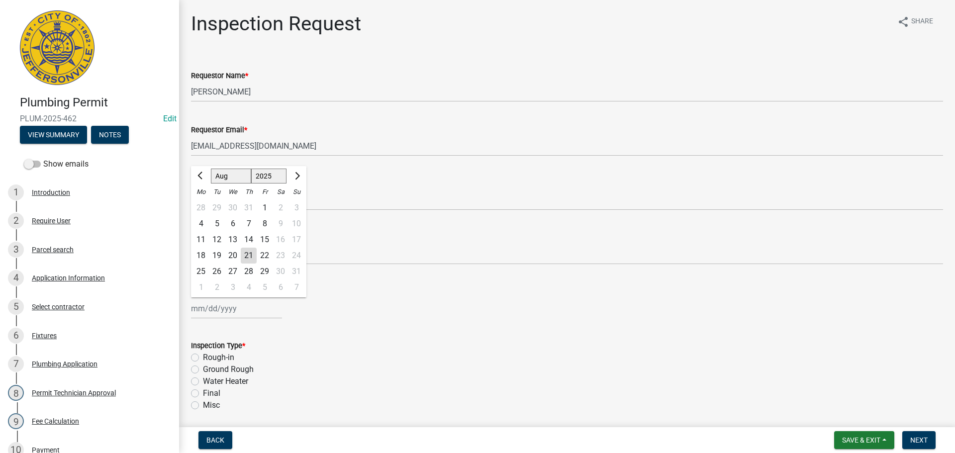
click at [263, 257] on div "22" at bounding box center [265, 256] width 16 height 16
type input "08/22/2025"
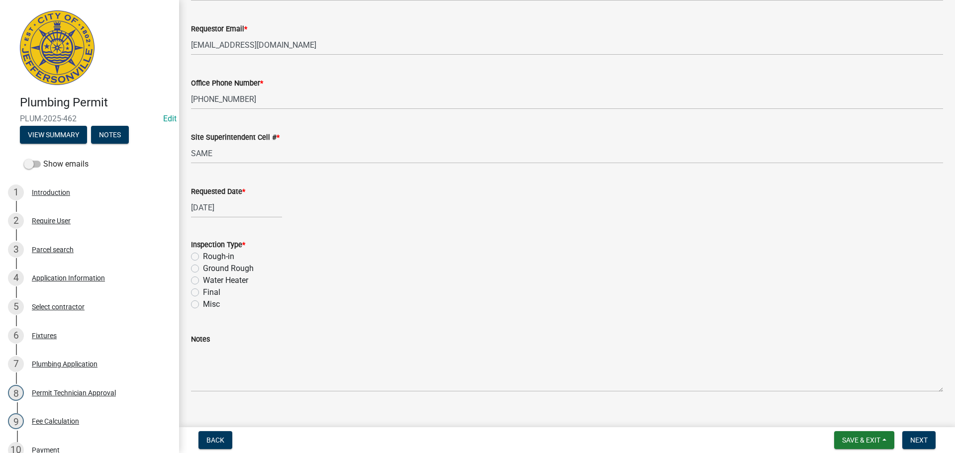
scroll to position [116, 0]
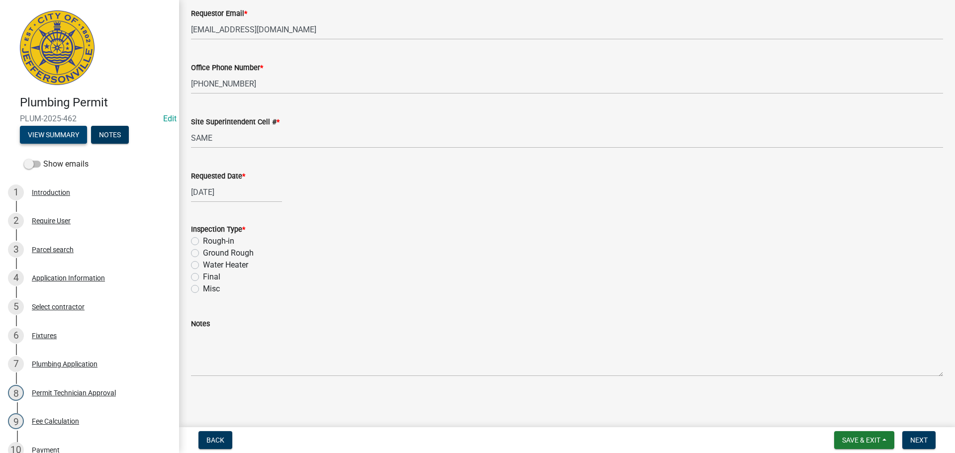
click at [49, 135] on button "View Summary" at bounding box center [53, 135] width 67 height 18
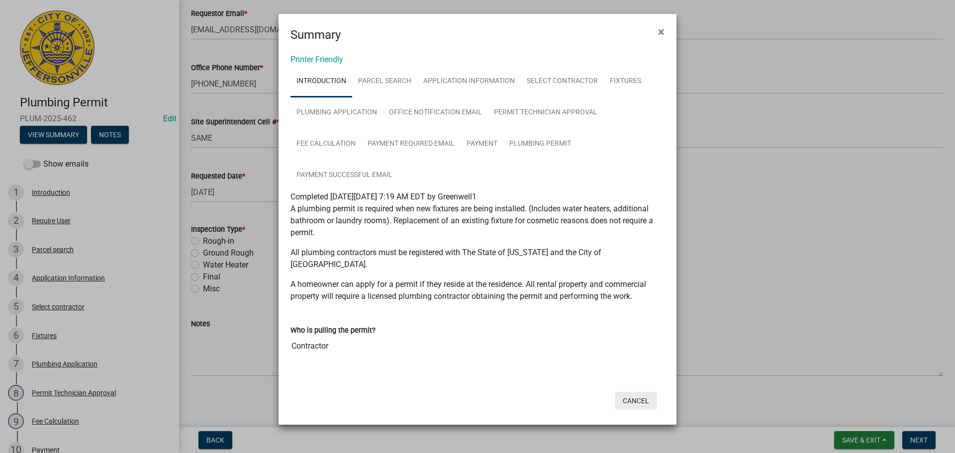
click at [646, 392] on button "Cancel" at bounding box center [636, 401] width 42 height 18
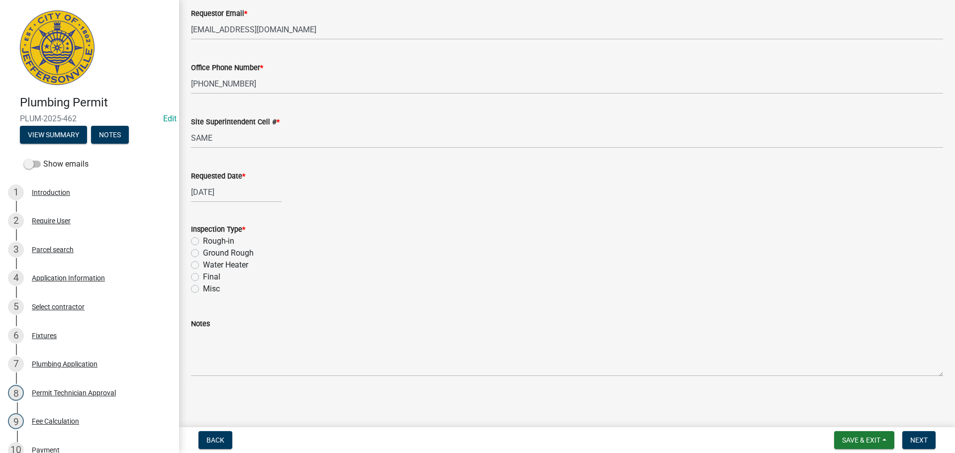
click at [203, 251] on label "Ground Rough" at bounding box center [228, 253] width 51 height 12
click at [203, 251] on input "Ground Rough" at bounding box center [206, 250] width 6 height 6
radio input "true"
click at [918, 437] on span "Next" at bounding box center [918, 440] width 17 height 8
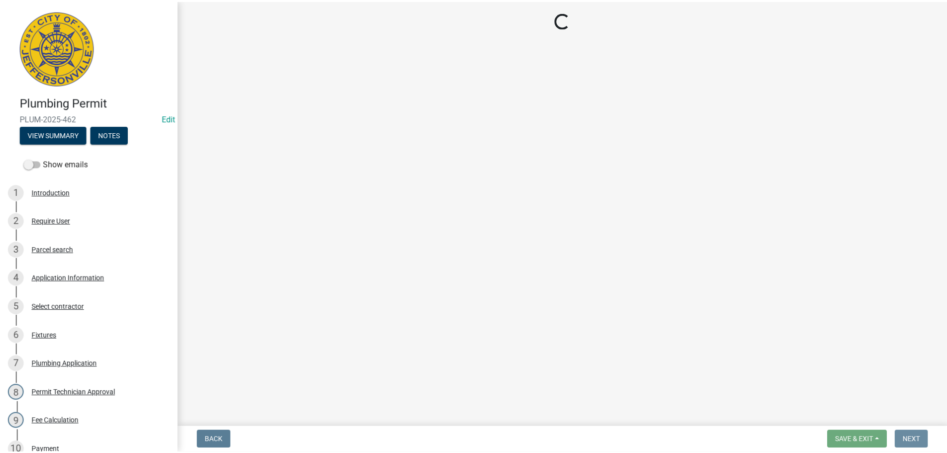
scroll to position [0, 0]
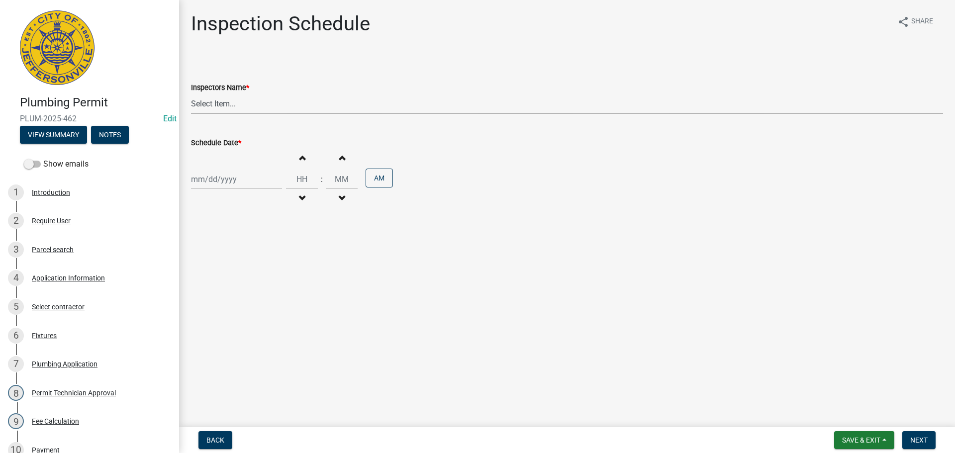
click at [200, 103] on select "Select Item... jramsey (Jeremy Ramsey) MaryFrey (Mary Frey) mkruer (Mike Kruer)…" at bounding box center [567, 104] width 752 height 20
select select "13c97fbc-c819-4cee-844a-0db3d3c4db95"
click at [191, 94] on select "Select Item... jramsey (Jeremy Ramsey) MaryFrey (Mary Frey) mkruer (Mike Kruer)…" at bounding box center [567, 104] width 752 height 20
click at [206, 179] on div at bounding box center [236, 179] width 91 height 20
select select "8"
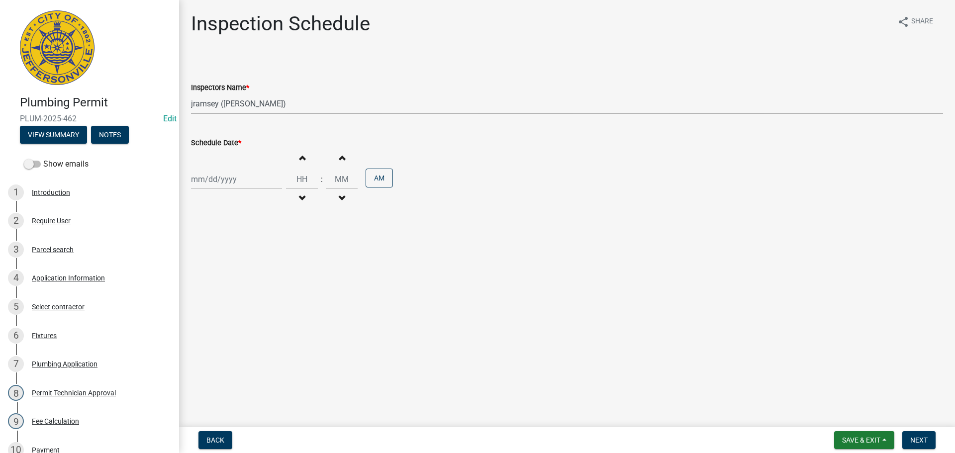
select select "2025"
click at [266, 275] on div "22" at bounding box center [265, 280] width 16 height 16
type input "08/22/2025"
click at [911, 440] on span "Next" at bounding box center [918, 440] width 17 height 8
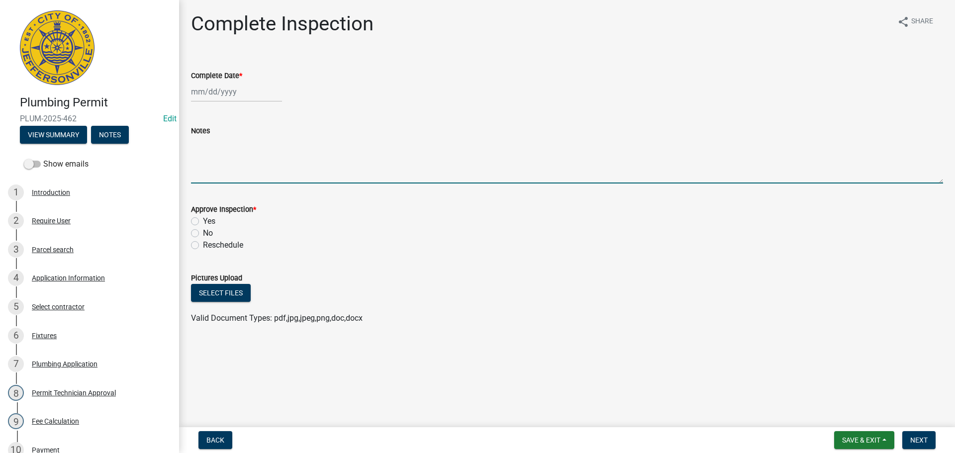
click at [238, 146] on textarea "Notes" at bounding box center [567, 160] width 752 height 47
type textarea "WOULD LIKE AM INSPECTION"
click at [862, 439] on span "Save & Exit" at bounding box center [861, 440] width 38 height 8
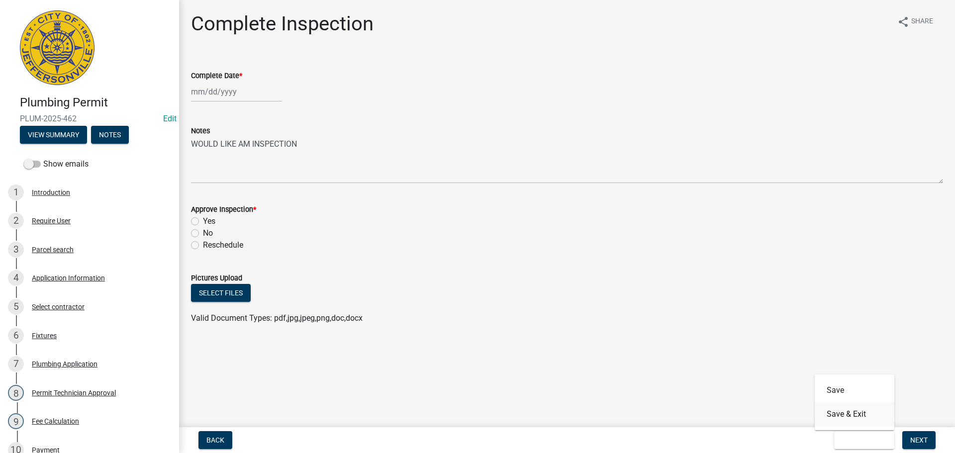
click at [856, 417] on button "Save & Exit" at bounding box center [855, 414] width 80 height 24
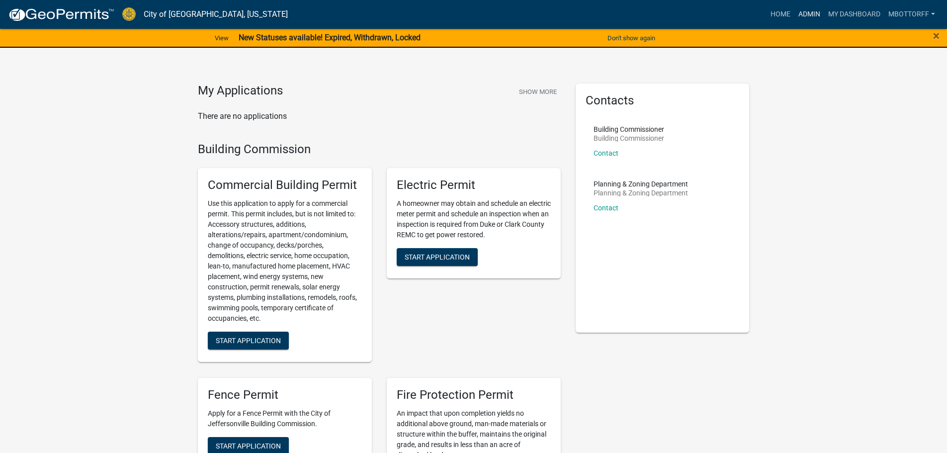
click at [802, 13] on link "Admin" at bounding box center [810, 14] width 30 height 19
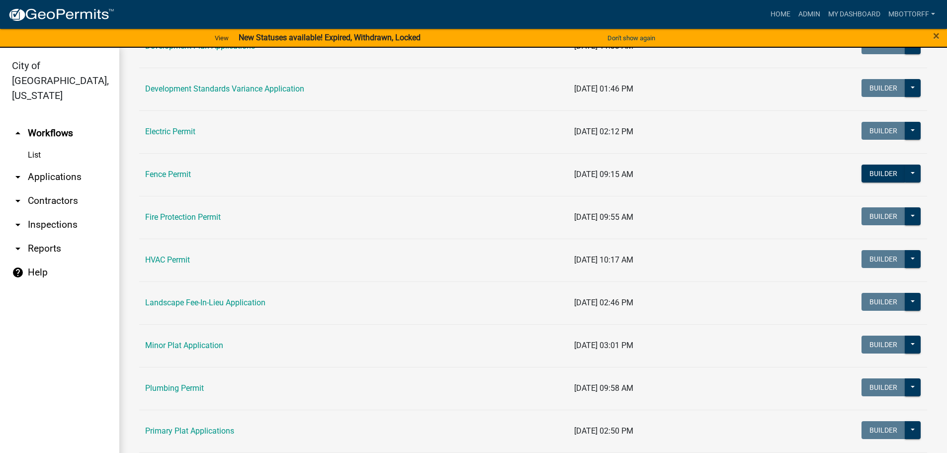
scroll to position [298, 0]
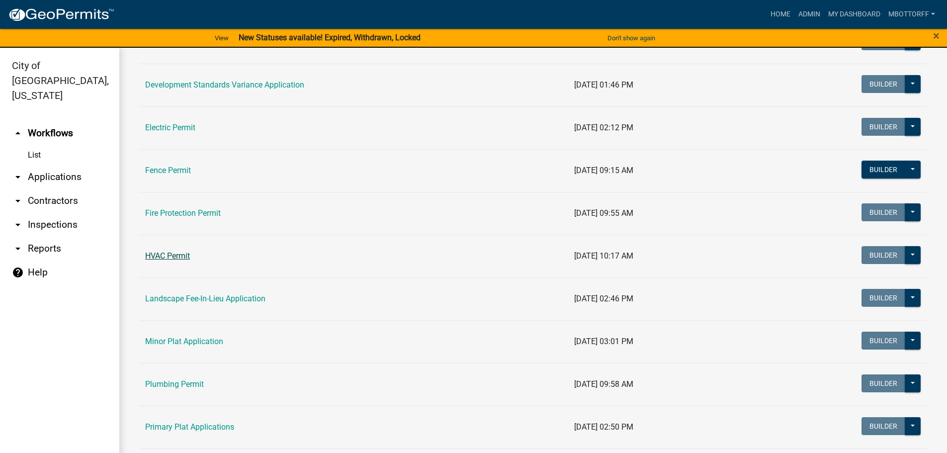
click at [176, 256] on link "HVAC Permit" at bounding box center [167, 255] width 45 height 9
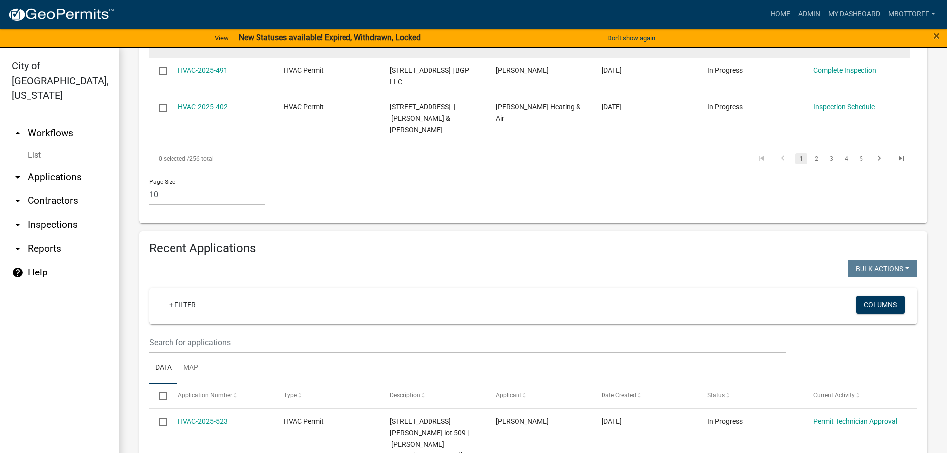
scroll to position [846, 0]
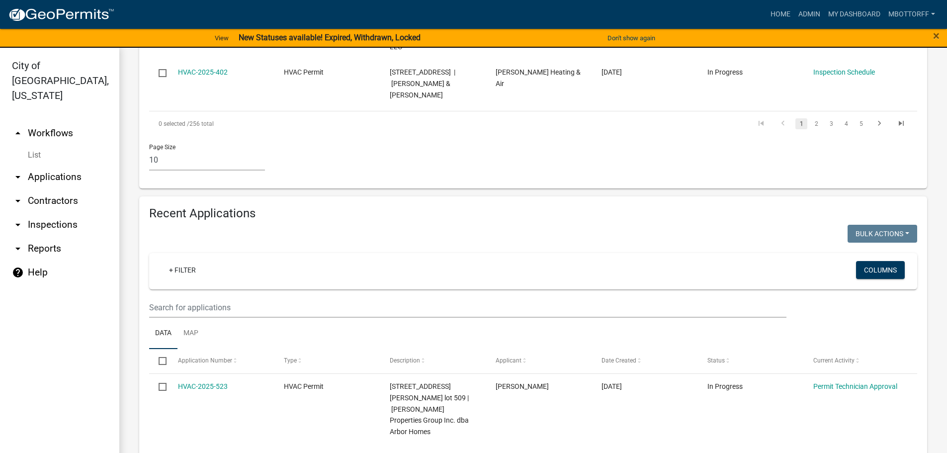
click at [46, 189] on link "arrow_drop_down Contractors" at bounding box center [59, 201] width 119 height 24
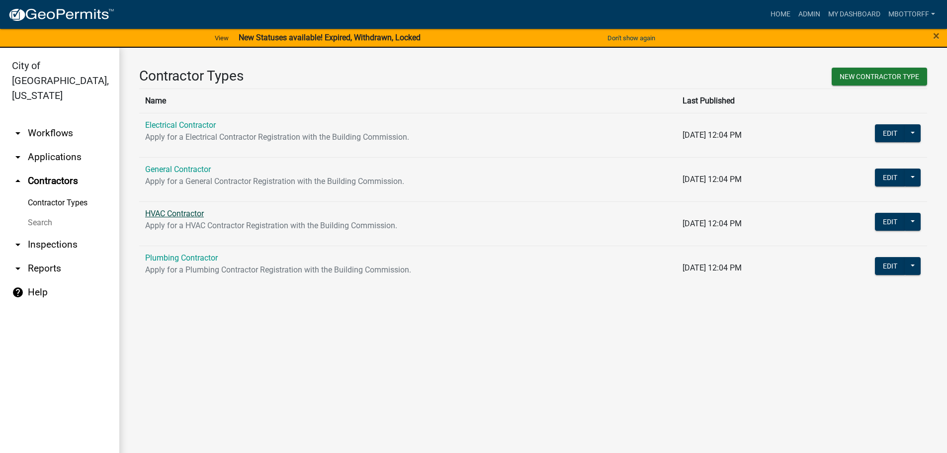
click at [174, 214] on link "HVAC Contractor" at bounding box center [174, 213] width 59 height 9
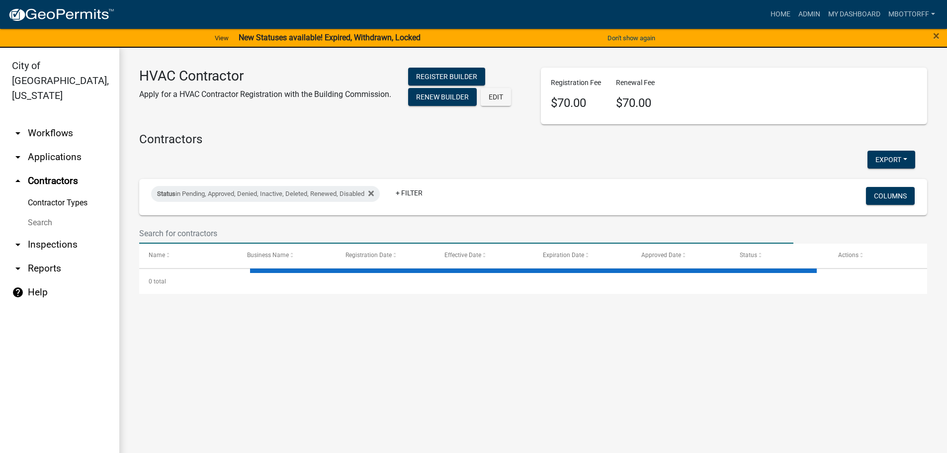
click at [175, 233] on input "text" at bounding box center [466, 233] width 655 height 20
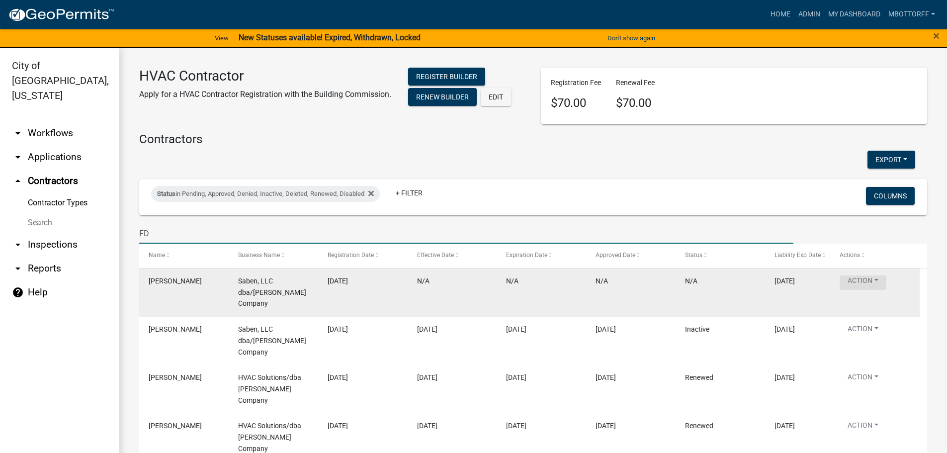
type input "FD"
click at [879, 283] on button "Action" at bounding box center [863, 283] width 47 height 14
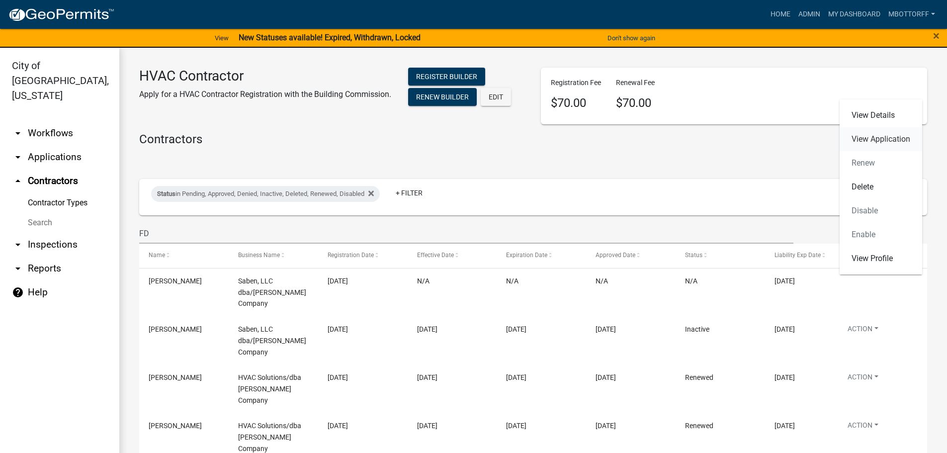
click at [866, 136] on link "View Application" at bounding box center [881, 139] width 83 height 24
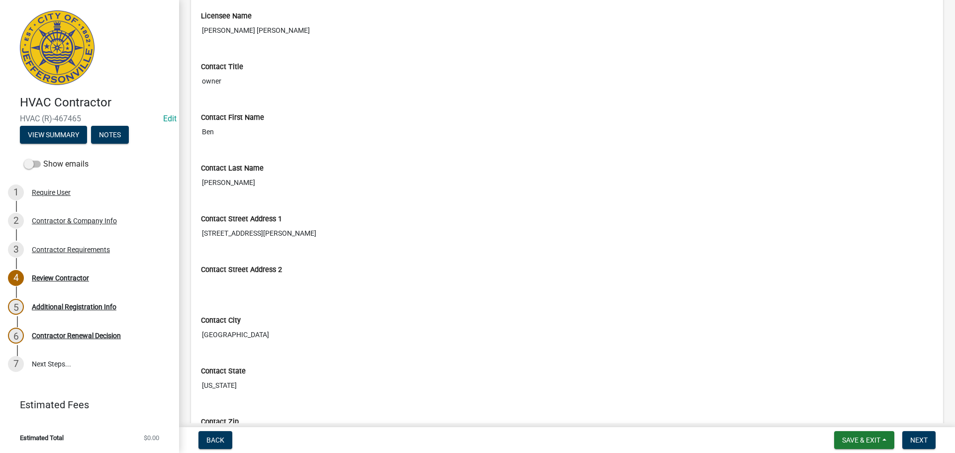
scroll to position [199, 0]
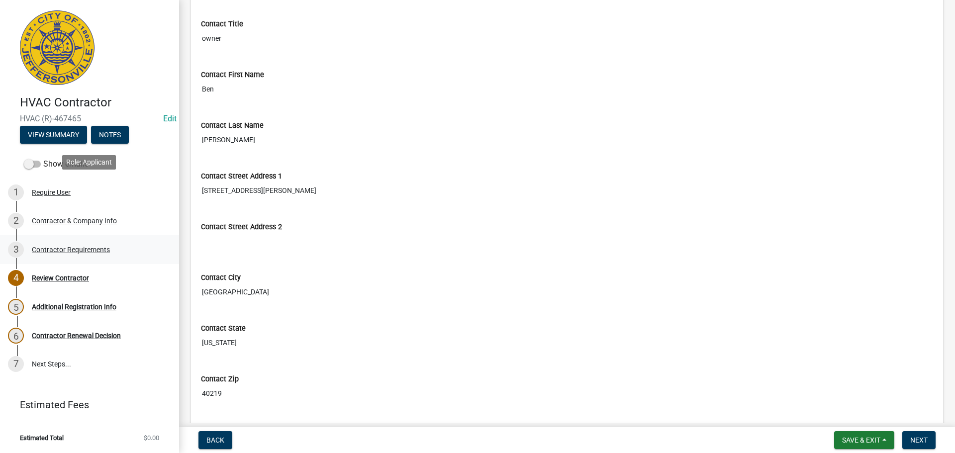
click at [70, 246] on div "Contractor Requirements" at bounding box center [71, 249] width 78 height 7
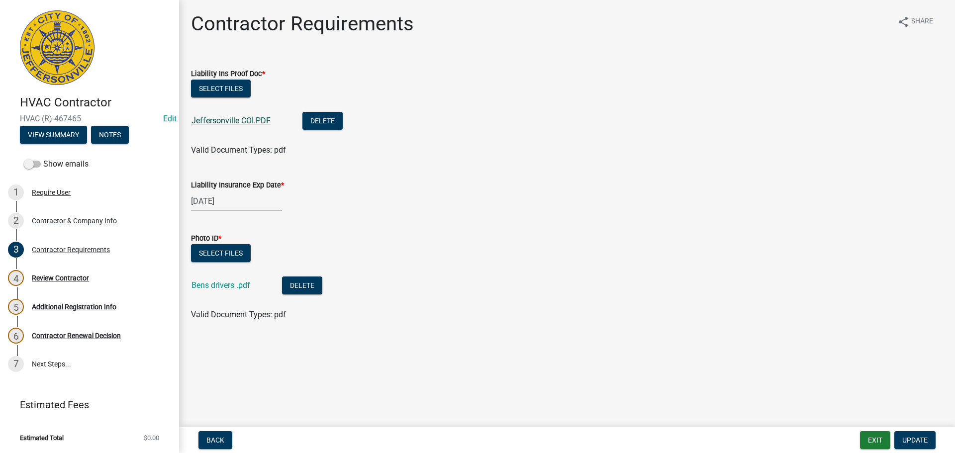
click at [218, 118] on link "Jeffersonville COI.PDF" at bounding box center [230, 120] width 79 height 9
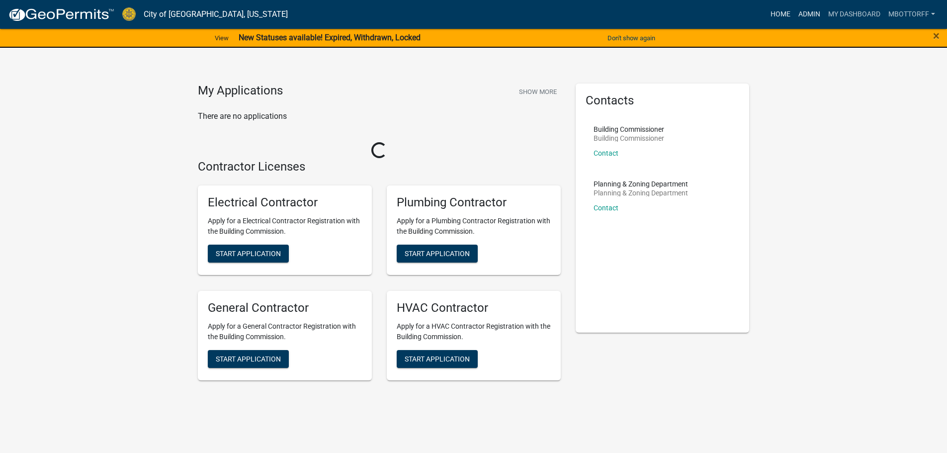
drag, startPoint x: 807, startPoint y: 17, endPoint x: 769, endPoint y: 16, distance: 37.8
click at [807, 17] on link "Admin" at bounding box center [810, 14] width 30 height 19
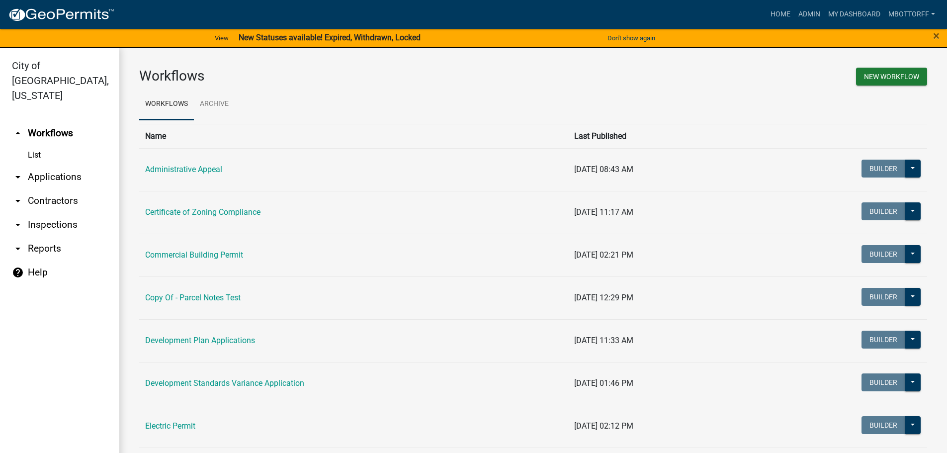
click at [43, 189] on link "arrow_drop_down Contractors" at bounding box center [59, 201] width 119 height 24
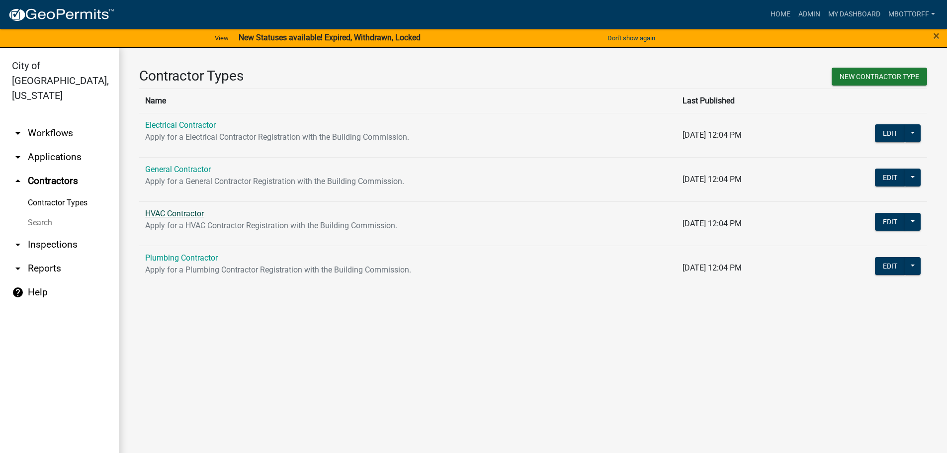
click at [173, 214] on link "HVAC Contractor" at bounding box center [174, 213] width 59 height 9
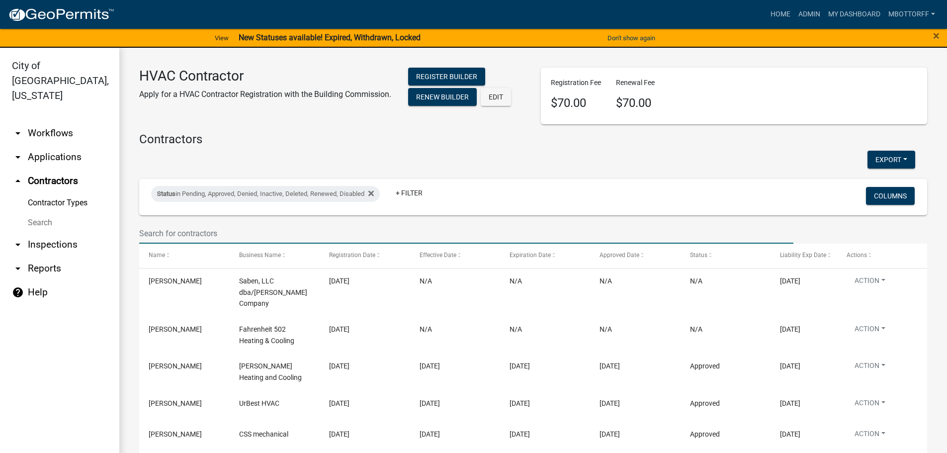
click at [171, 230] on input "text" at bounding box center [466, 233] width 655 height 20
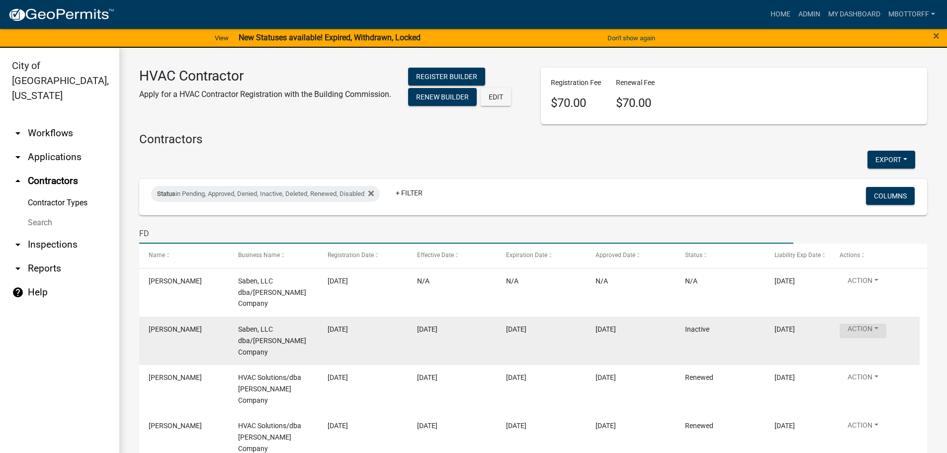
type input "FD"
click at [874, 325] on button "Action" at bounding box center [863, 331] width 47 height 14
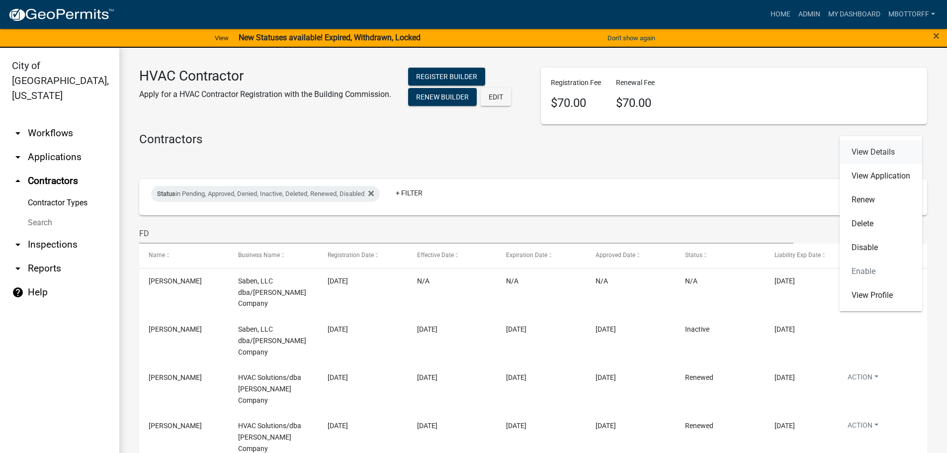
click at [875, 152] on link "View Details" at bounding box center [881, 152] width 83 height 24
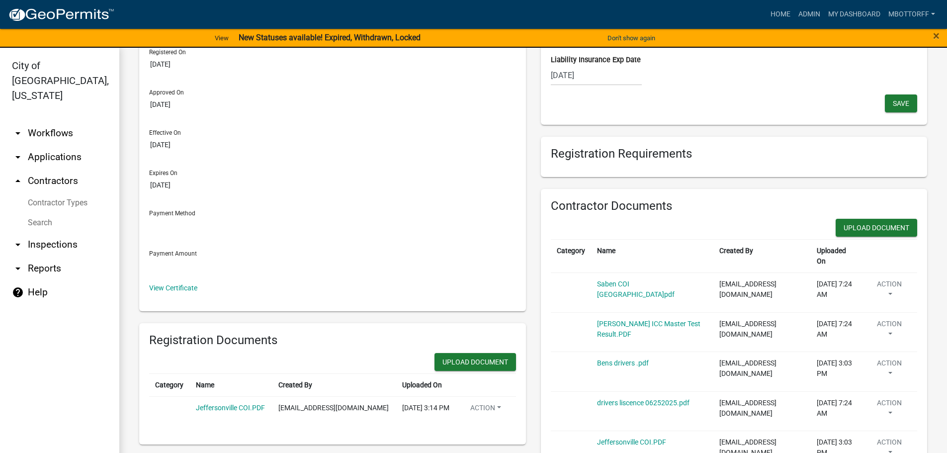
scroll to position [99, 0]
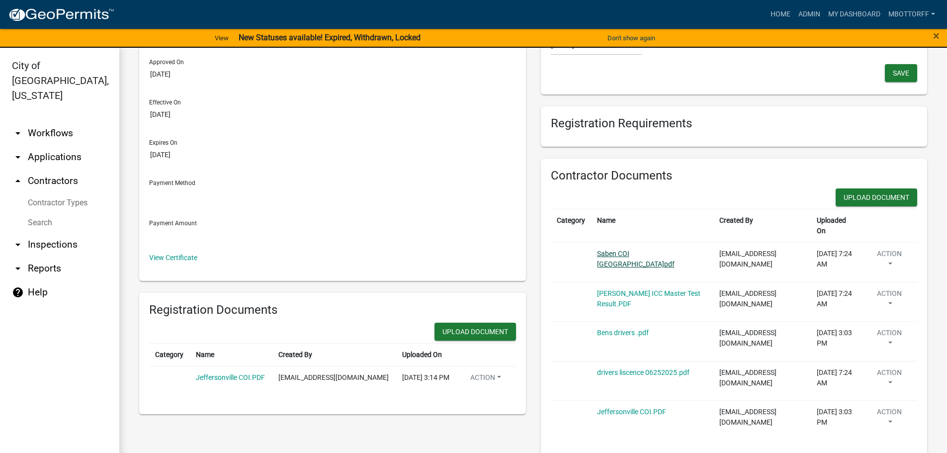
click at [648, 250] on link "Saben COI Jeffersonville.pdf" at bounding box center [636, 259] width 78 height 18
drag, startPoint x: 885, startPoint y: 245, endPoint x: 887, endPoint y: 252, distance: 6.9
click at [509, 373] on button "Action" at bounding box center [486, 380] width 47 height 14
click at [886, 279] on link "Delete" at bounding box center [908, 291] width 80 height 24
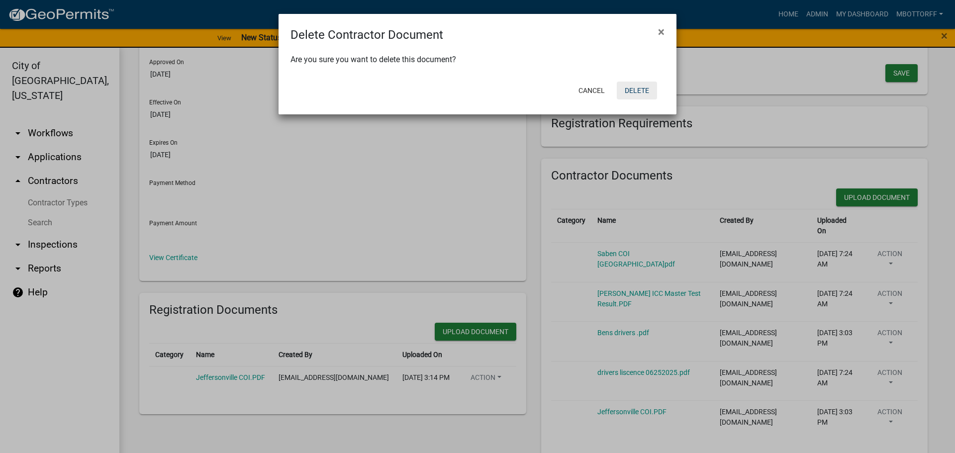
click at [638, 92] on button "Delete" at bounding box center [637, 91] width 40 height 18
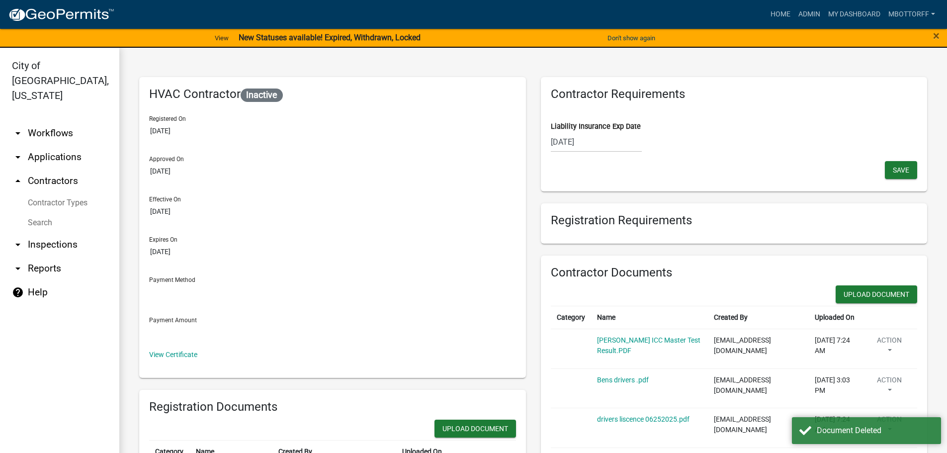
scroll to position [0, 0]
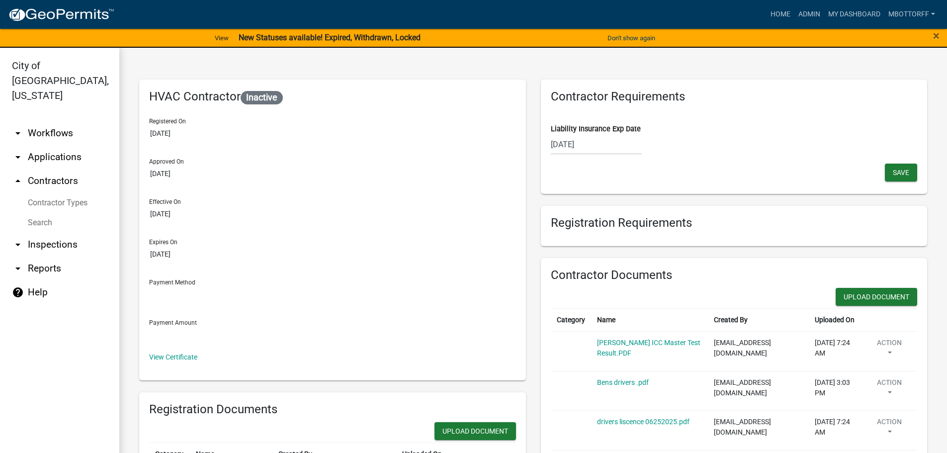
click at [594, 145] on div "[DATE]" at bounding box center [596, 144] width 91 height 20
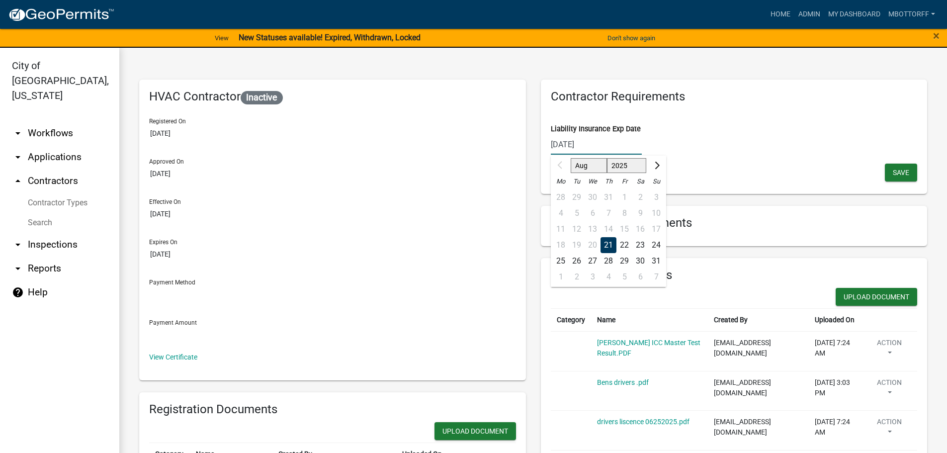
click at [594, 145] on input "[DATE]" at bounding box center [596, 144] width 91 height 20
type input "08/21/2026"
click at [894, 170] on span "Save" at bounding box center [901, 172] width 16 height 8
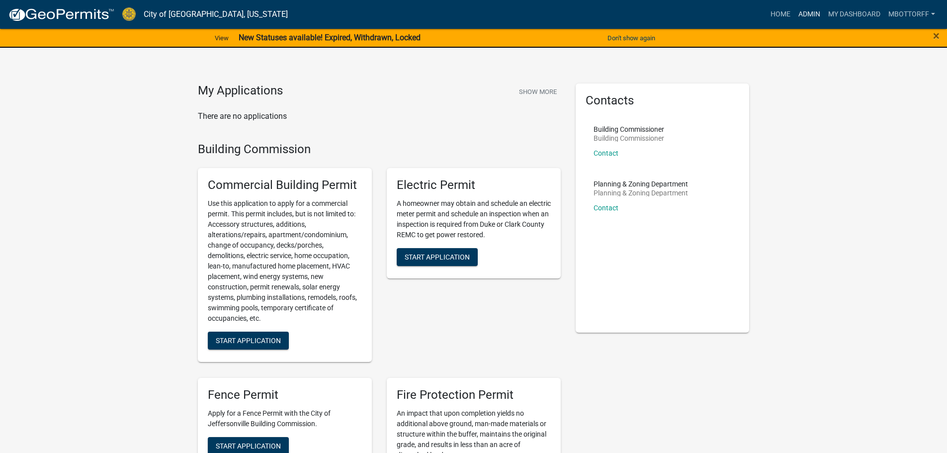
click at [800, 18] on link "Admin" at bounding box center [810, 14] width 30 height 19
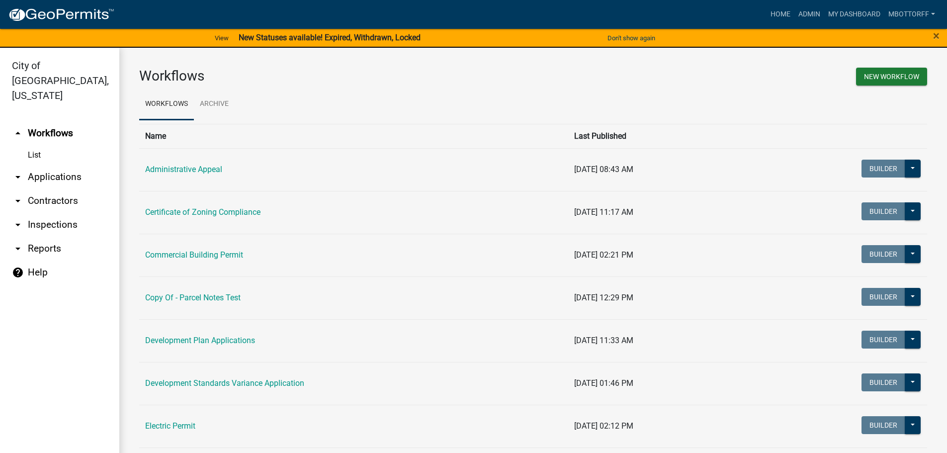
click at [47, 189] on link "arrow_drop_down Contractors" at bounding box center [59, 201] width 119 height 24
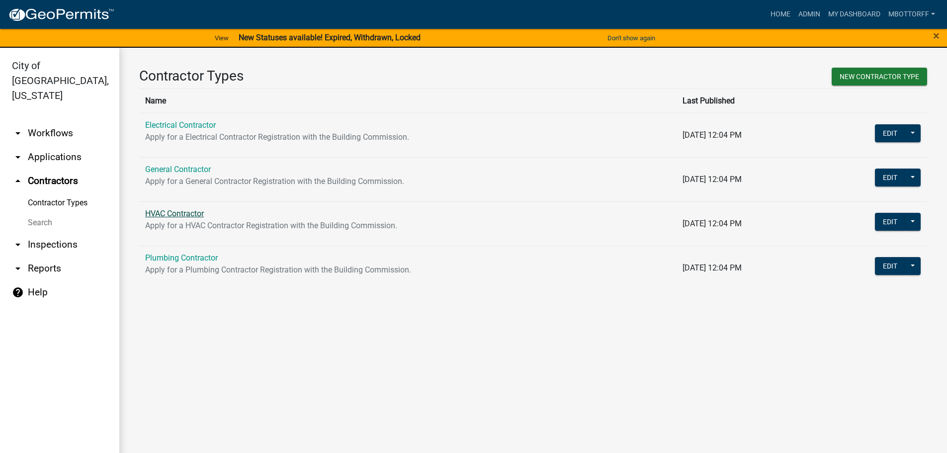
click at [163, 212] on link "HVAC Contractor" at bounding box center [174, 213] width 59 height 9
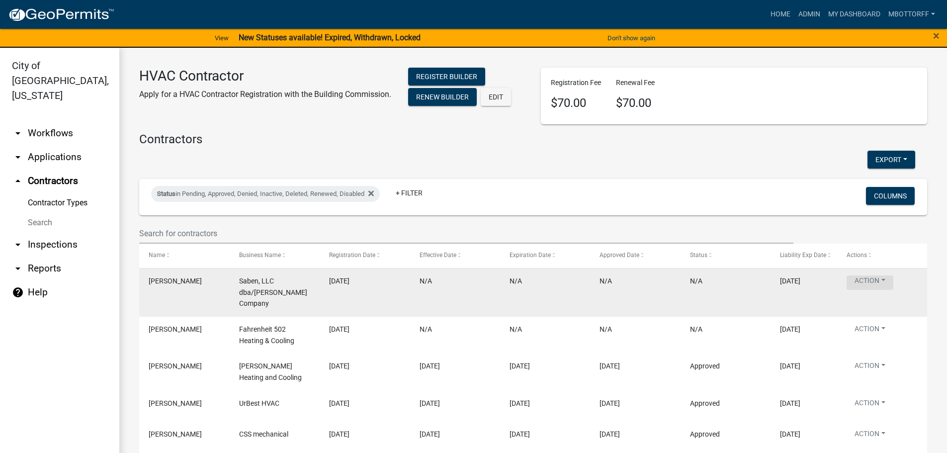
click at [881, 283] on button "Action" at bounding box center [870, 283] width 47 height 14
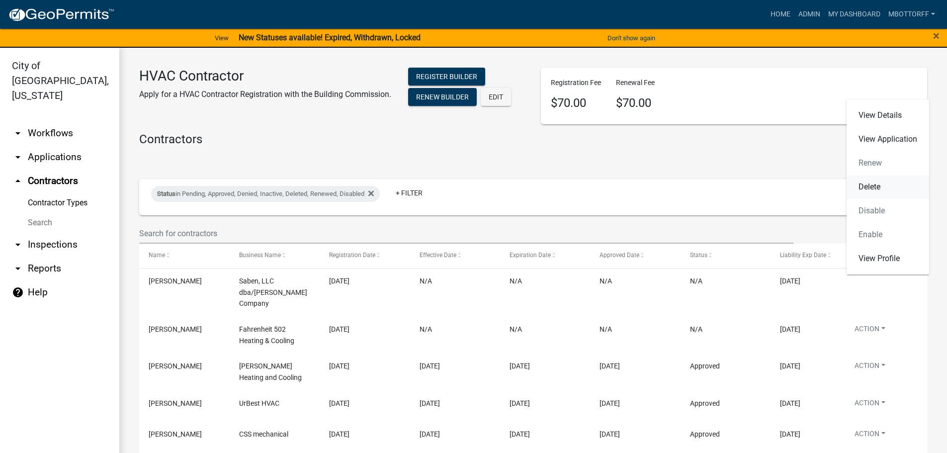
click at [872, 190] on link "Delete" at bounding box center [888, 187] width 83 height 24
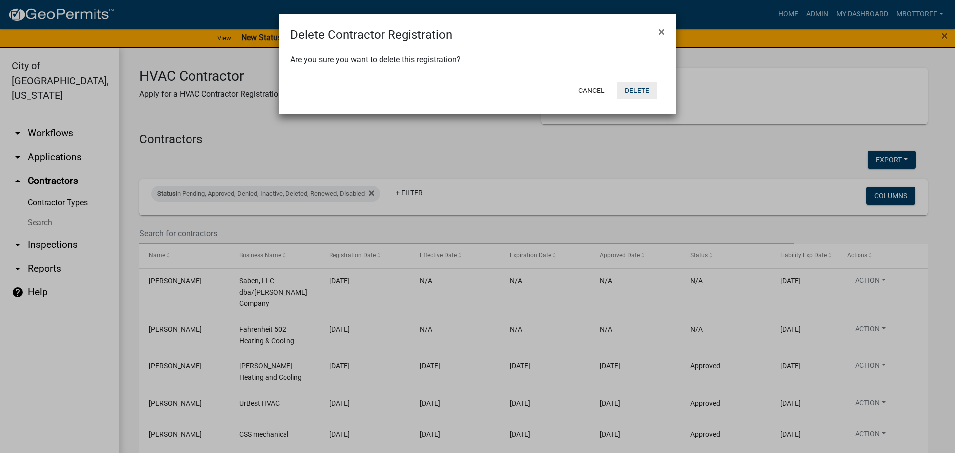
click at [631, 97] on button "Delete" at bounding box center [637, 91] width 40 height 18
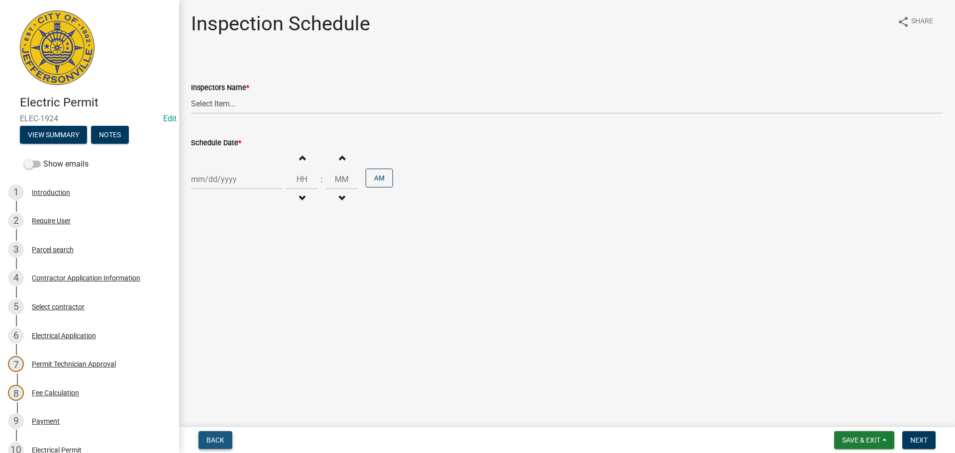
click at [207, 439] on span "Back" at bounding box center [215, 440] width 18 height 8
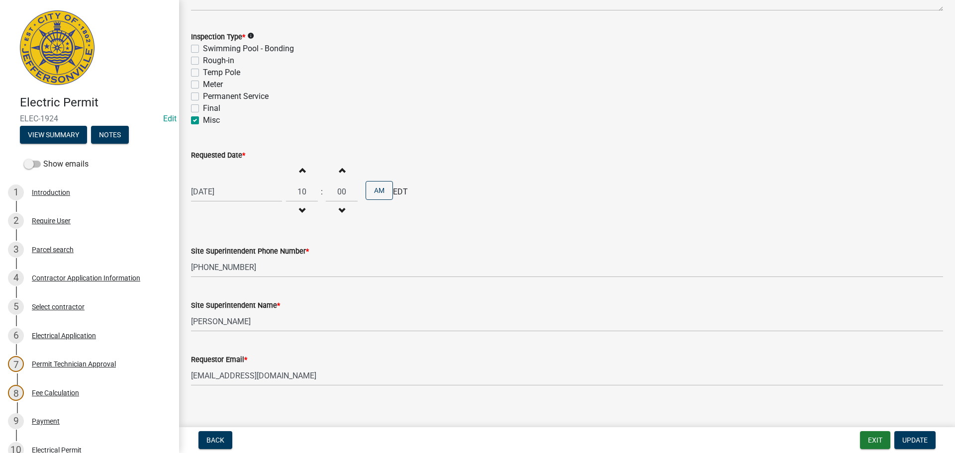
scroll to position [127, 0]
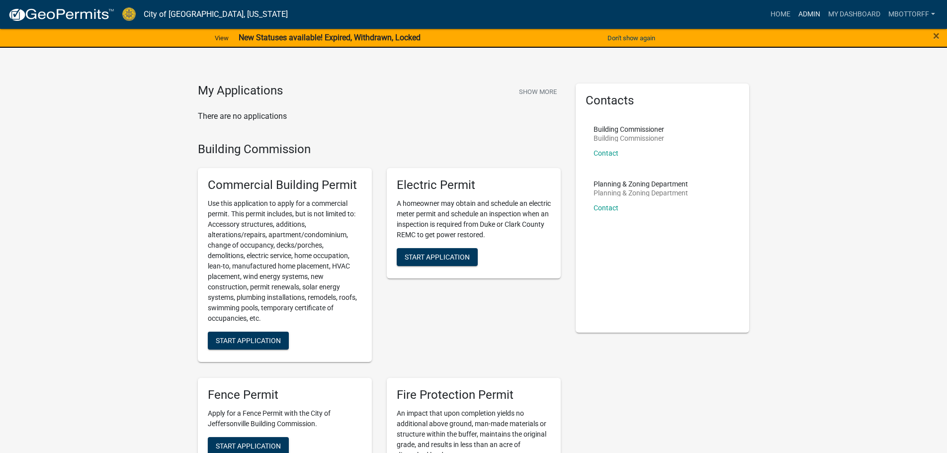
click at [804, 16] on link "Admin" at bounding box center [810, 14] width 30 height 19
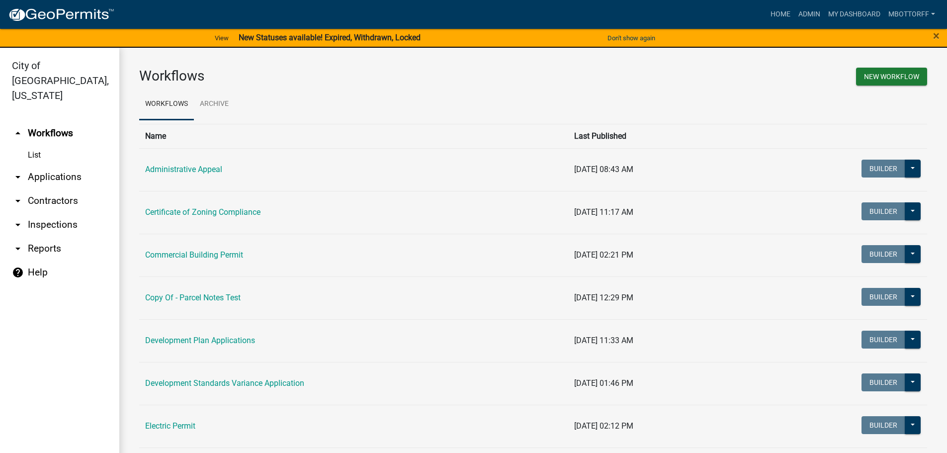
click at [50, 213] on link "arrow_drop_down Inspections" at bounding box center [59, 225] width 119 height 24
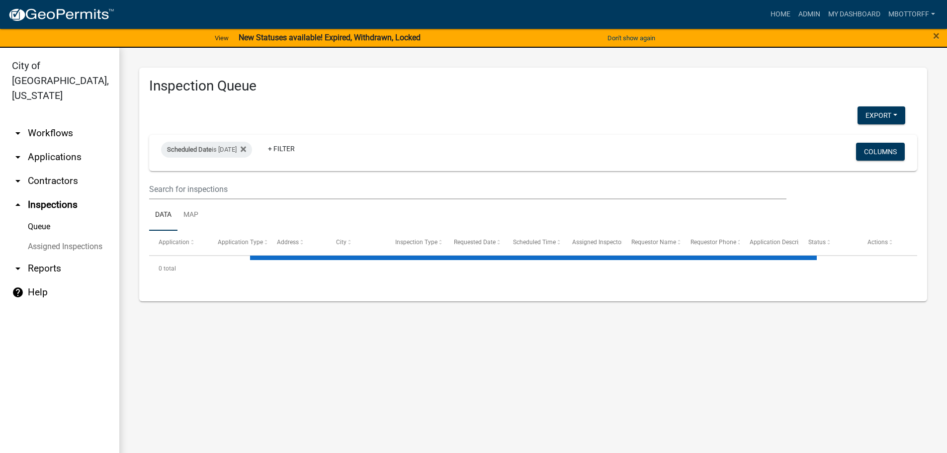
select select "3: 100"
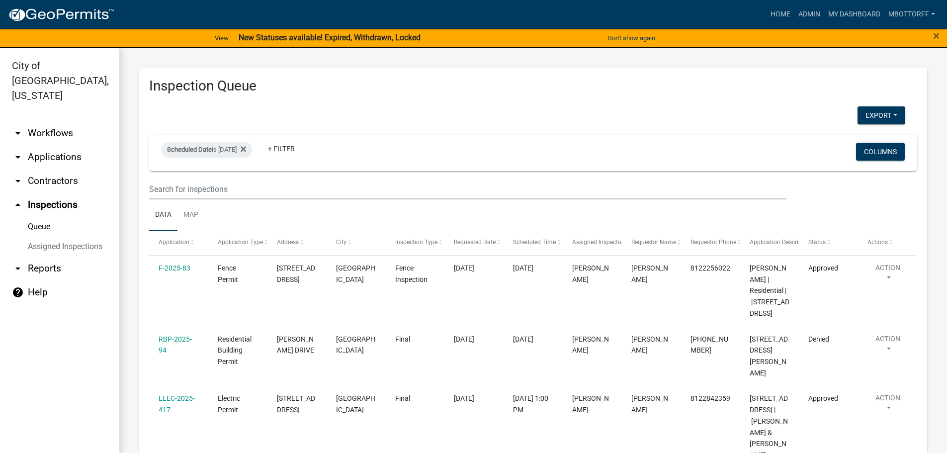
click at [64, 237] on link "Assigned Inspections" at bounding box center [59, 247] width 119 height 20
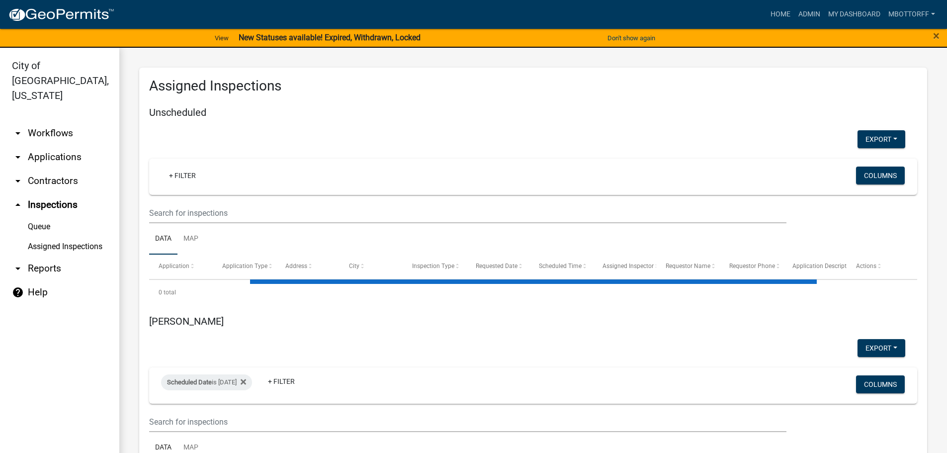
select select "1: 25"
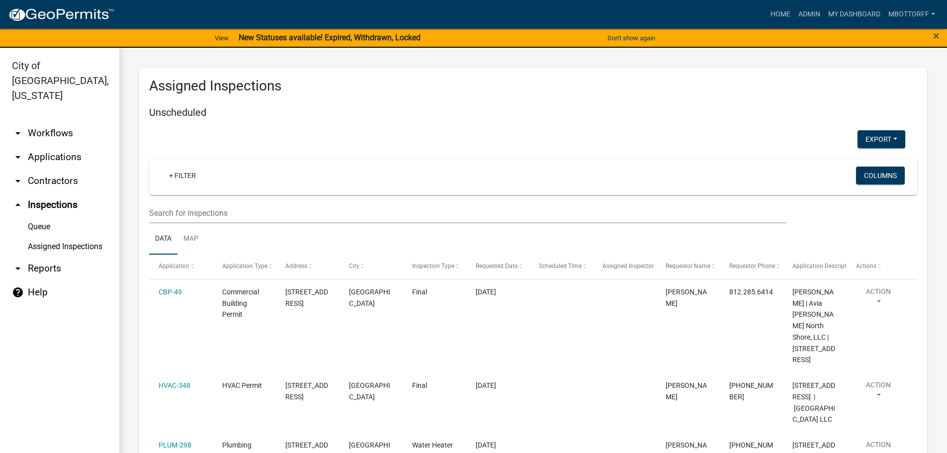
select select "3: 100"
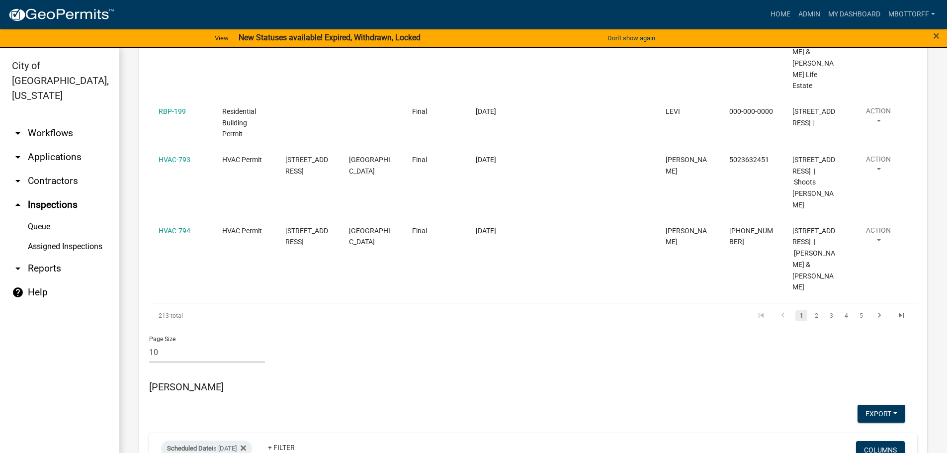
scroll to position [846, 0]
click at [38, 217] on link "Queue" at bounding box center [59, 227] width 119 height 20
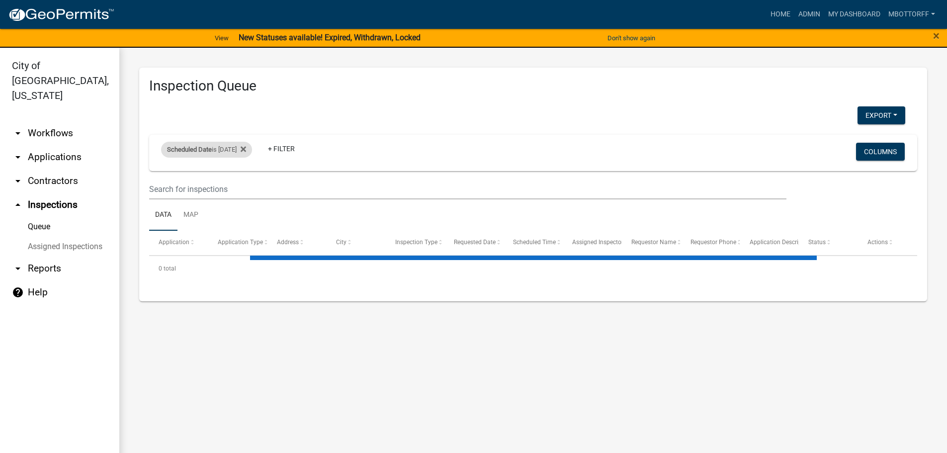
select select "3: 100"
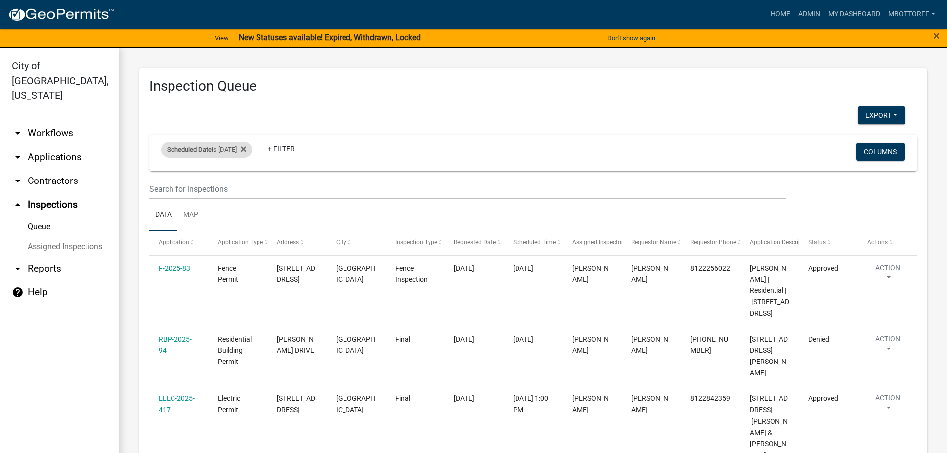
click at [249, 152] on div "Scheduled Date is [DATE]" at bounding box center [206, 150] width 91 height 16
click at [245, 185] on input "[DATE]" at bounding box center [216, 187] width 70 height 20
type input "[DATE]"
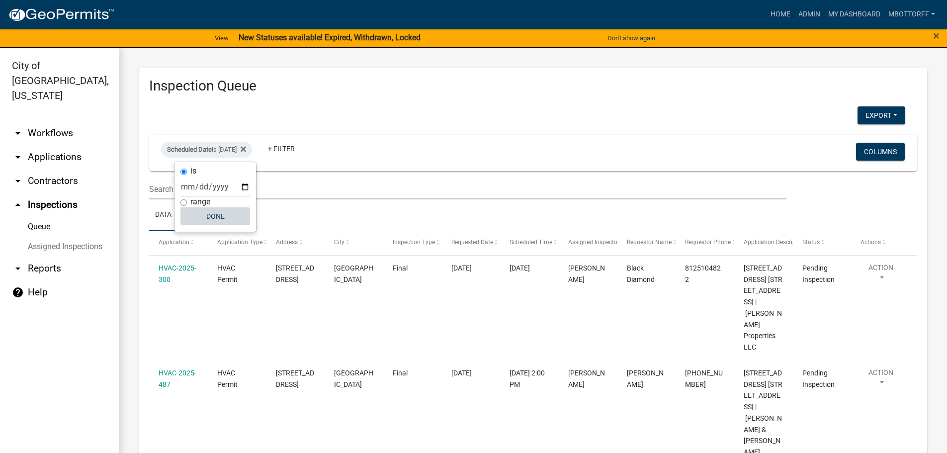
click at [217, 214] on button "Done" at bounding box center [216, 216] width 70 height 18
click at [867, 116] on button "Export" at bounding box center [882, 115] width 48 height 18
click at [849, 137] on button "Excel Format (.xlsx)" at bounding box center [859, 141] width 93 height 24
